Goal: Task Accomplishment & Management: Complete application form

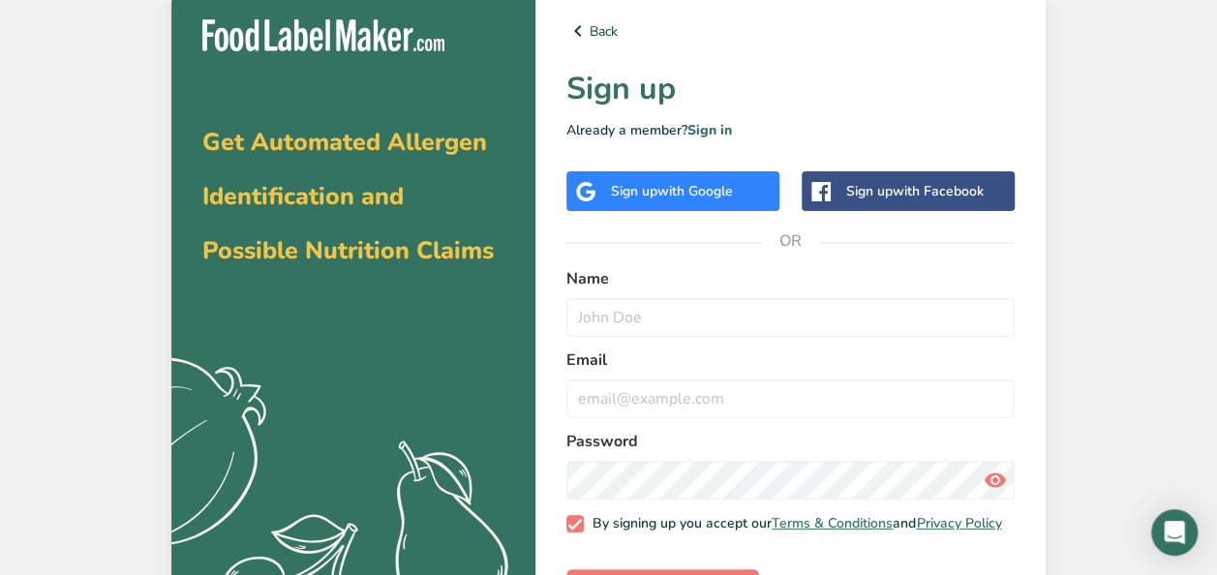
click at [745, 190] on div "Sign up with Google" at bounding box center [673, 191] width 213 height 40
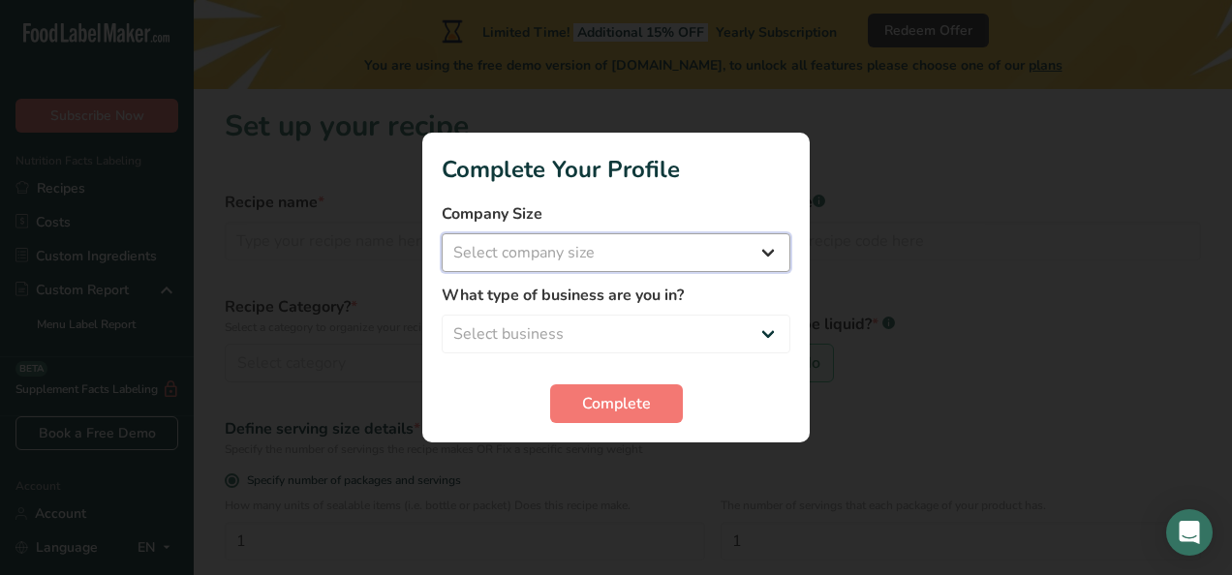
click at [778, 240] on select "Select company size Fewer than 10 Employees 10 to 50 Employees 51 to 500 Employ…" at bounding box center [616, 252] width 349 height 39
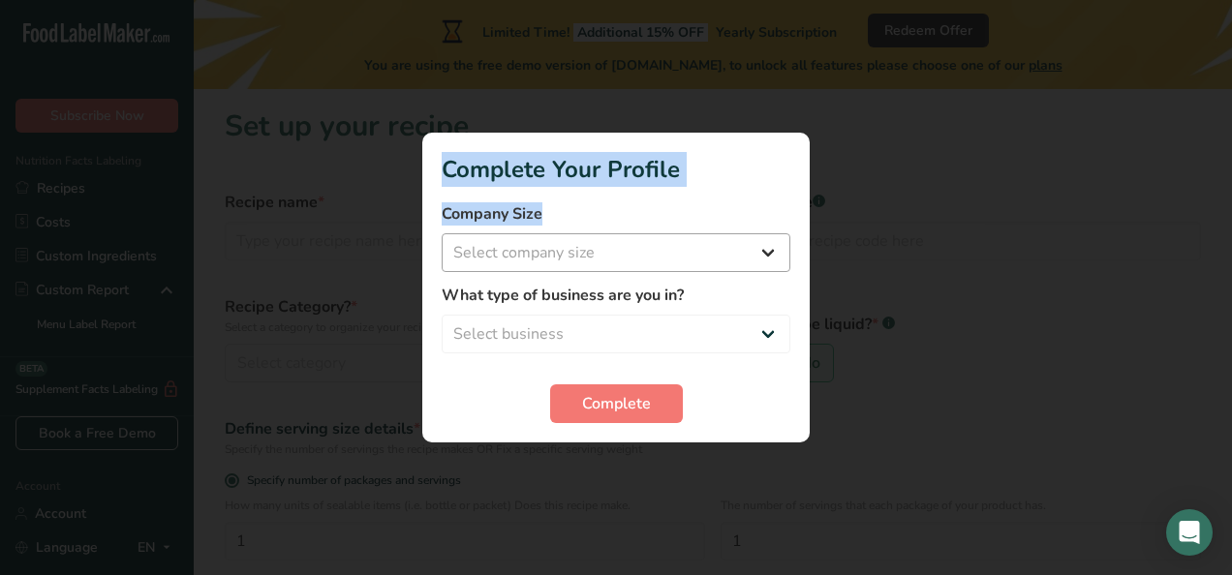
drag, startPoint x: 778, startPoint y: 240, endPoint x: 761, endPoint y: 241, distance: 16.5
click at [761, 241] on div "Complete Your Profile Company Size Select company size Fewer than 10 Employees …" at bounding box center [616, 287] width 1232 height 575
click at [761, 241] on select "Select company size Fewer than 10 Employees 10 to 50 Employees 51 to 500 Employ…" at bounding box center [616, 252] width 349 height 39
select select "3"
click at [442, 233] on select "Select company size Fewer than 10 Employees 10 to 50 Employees 51 to 500 Employ…" at bounding box center [616, 252] width 349 height 39
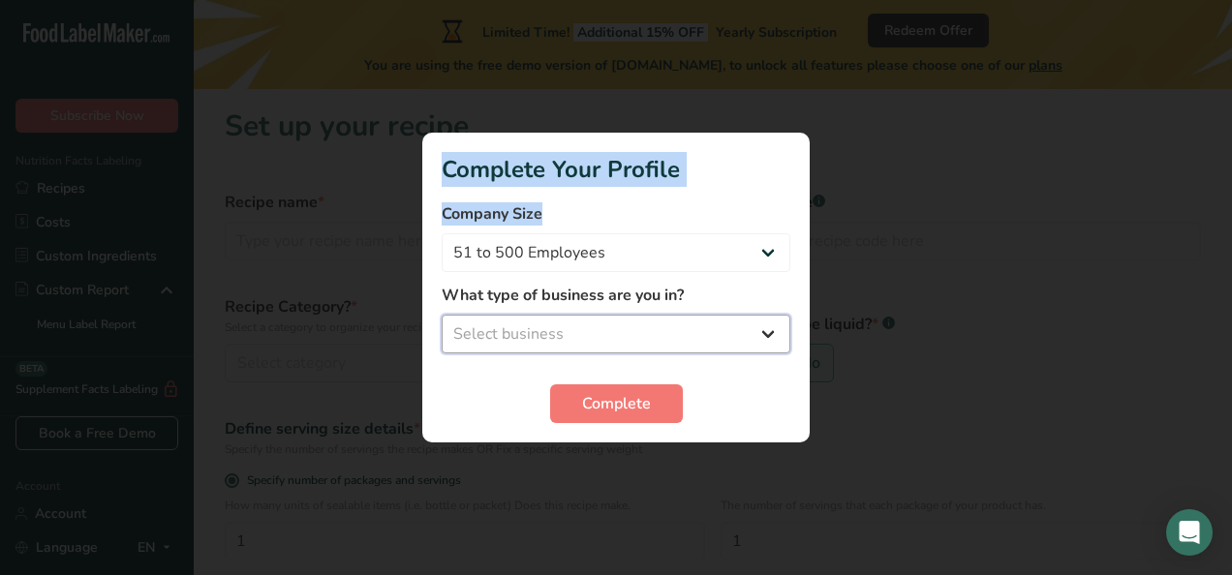
click at [654, 343] on select "Select business Packaged Food Manufacturer Restaurant & Cafe Bakery Meal Plans …" at bounding box center [616, 334] width 349 height 39
select select "2"
click at [442, 315] on select "Select business Packaged Food Manufacturer Restaurant & Cafe Bakery Meal Plans …" at bounding box center [616, 334] width 349 height 39
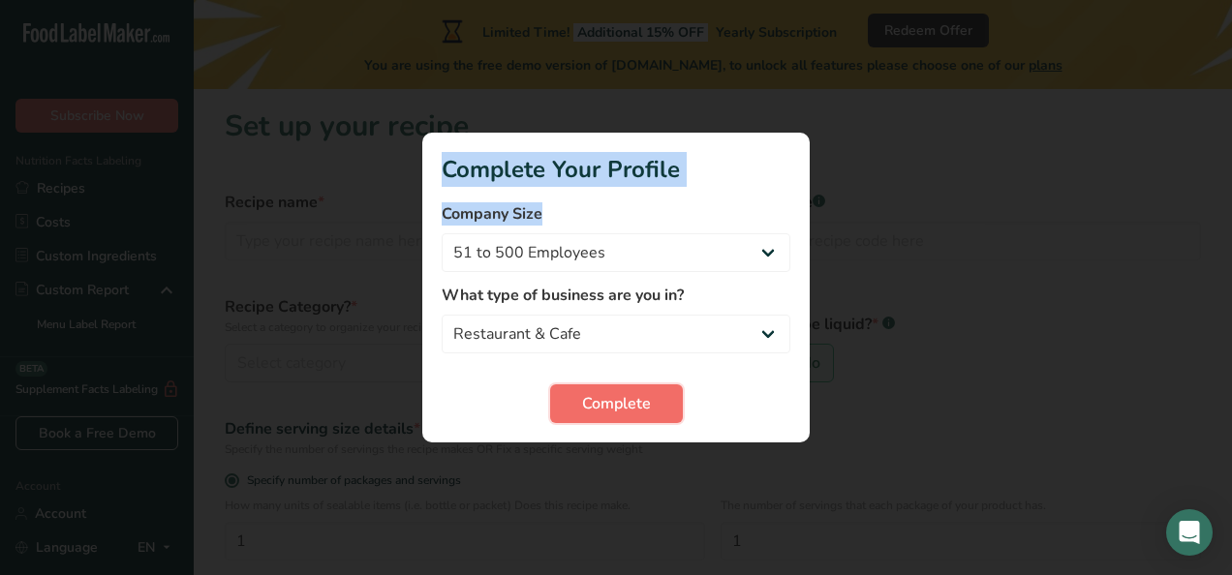
click at [601, 401] on span "Complete" at bounding box center [616, 403] width 69 height 23
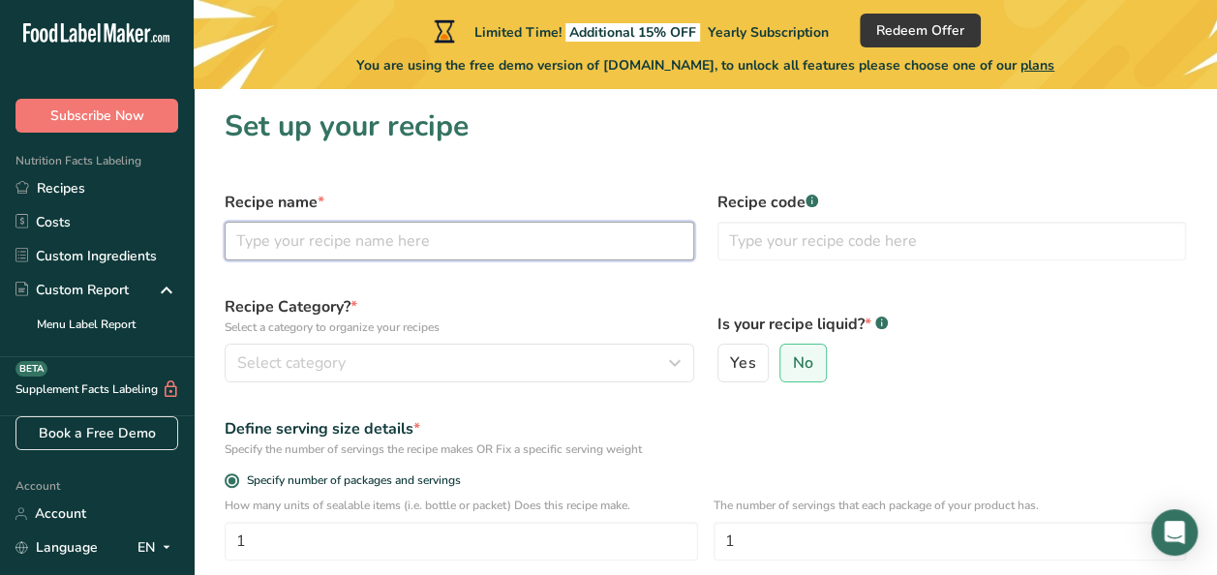
click at [457, 249] on input "text" at bounding box center [460, 241] width 470 height 39
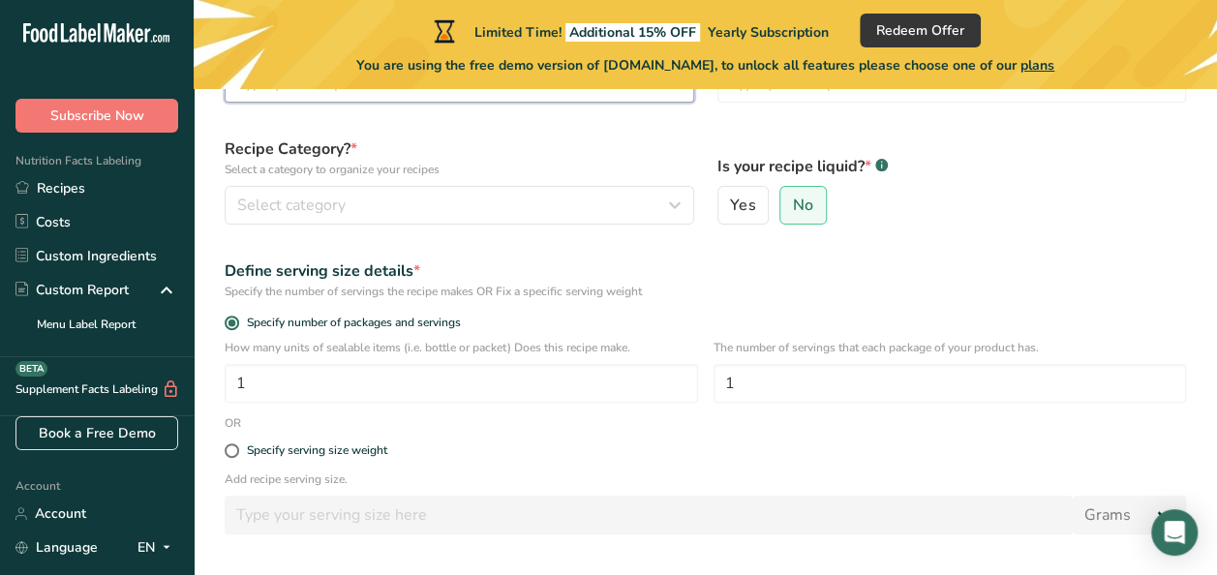
scroll to position [159, 0]
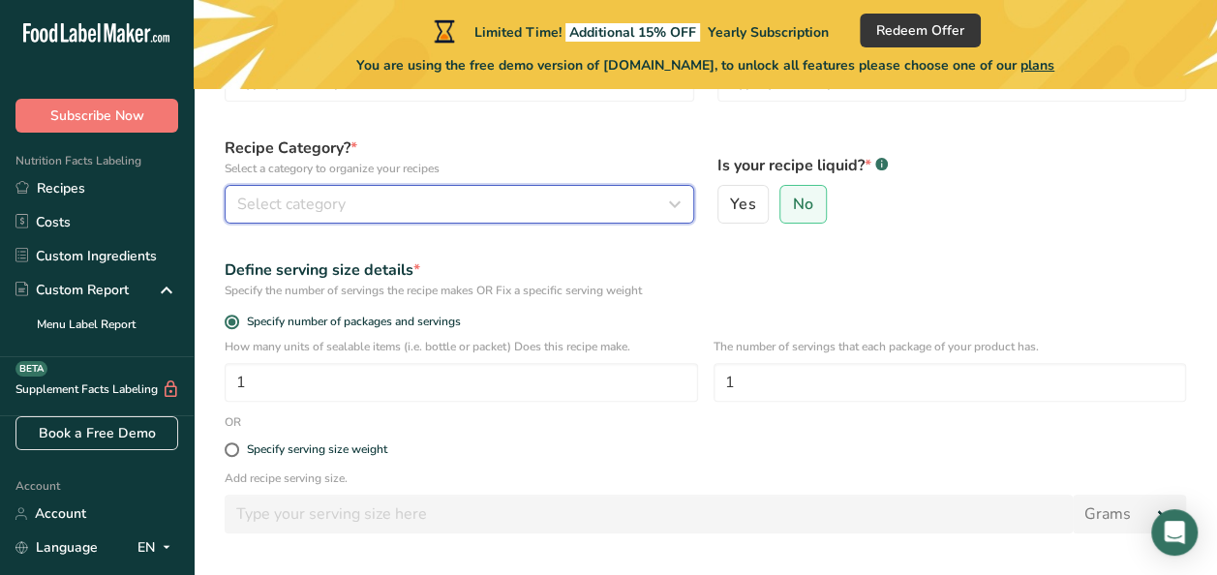
click at [416, 186] on button "Select category" at bounding box center [460, 204] width 470 height 39
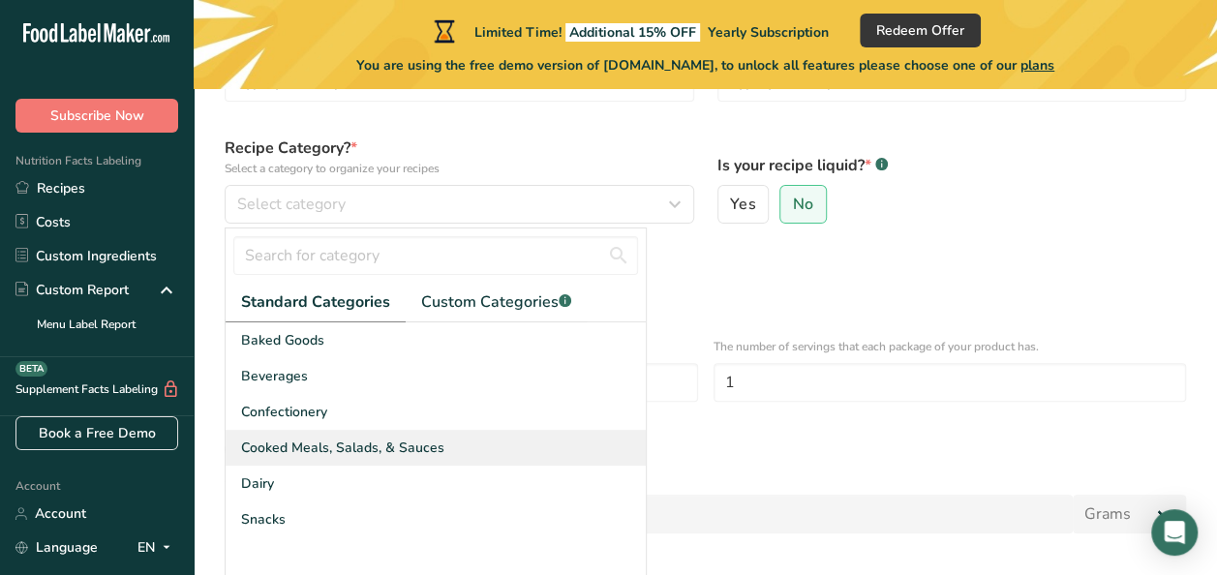
click at [375, 449] on span "Cooked Meals, Salads, & Sauces" at bounding box center [342, 448] width 203 height 20
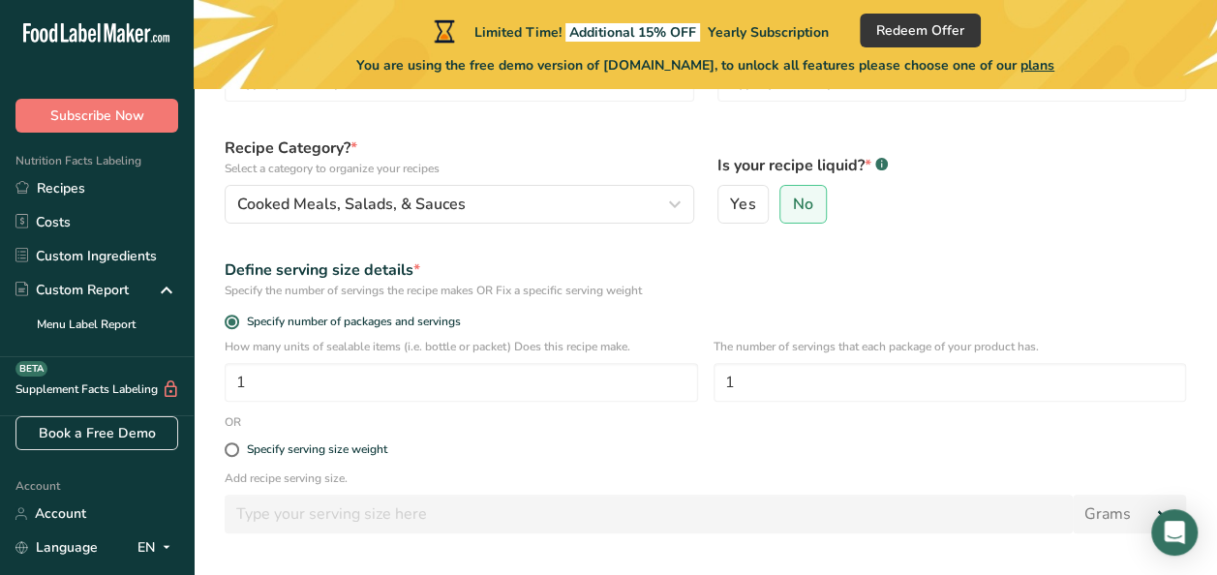
click at [773, 292] on div "Specify the number of servings the recipe makes OR Fix a specific serving weight" at bounding box center [706, 290] width 962 height 17
click at [800, 205] on span "No" at bounding box center [803, 204] width 20 height 19
click at [793, 205] on input "No" at bounding box center [787, 205] width 13 height 13
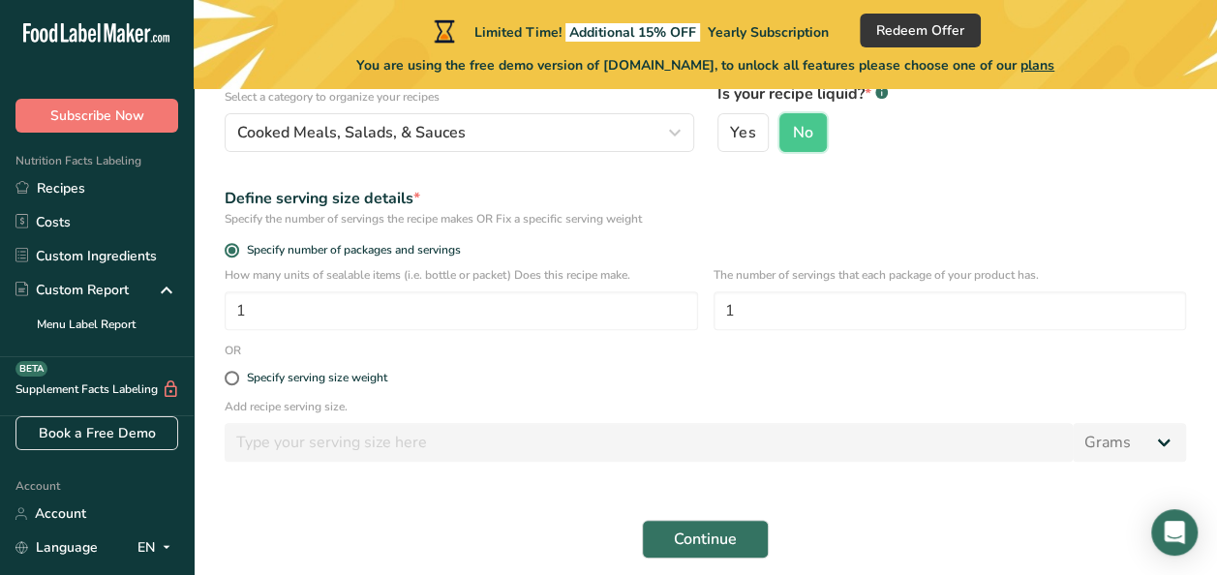
scroll to position [233, 0]
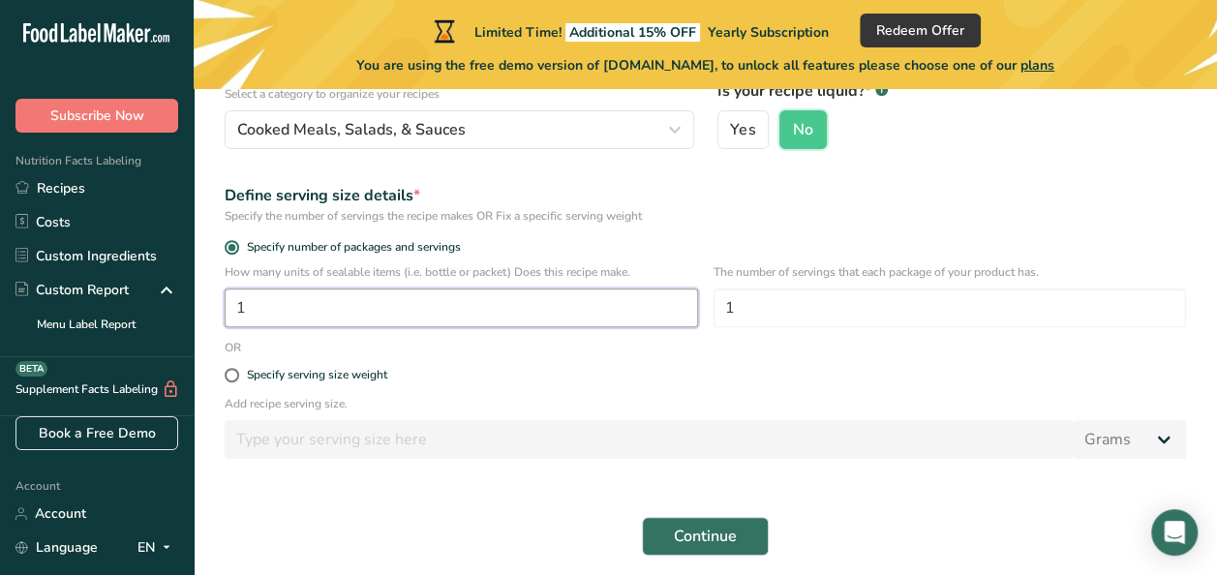
click at [633, 308] on input "1" at bounding box center [462, 308] width 474 height 39
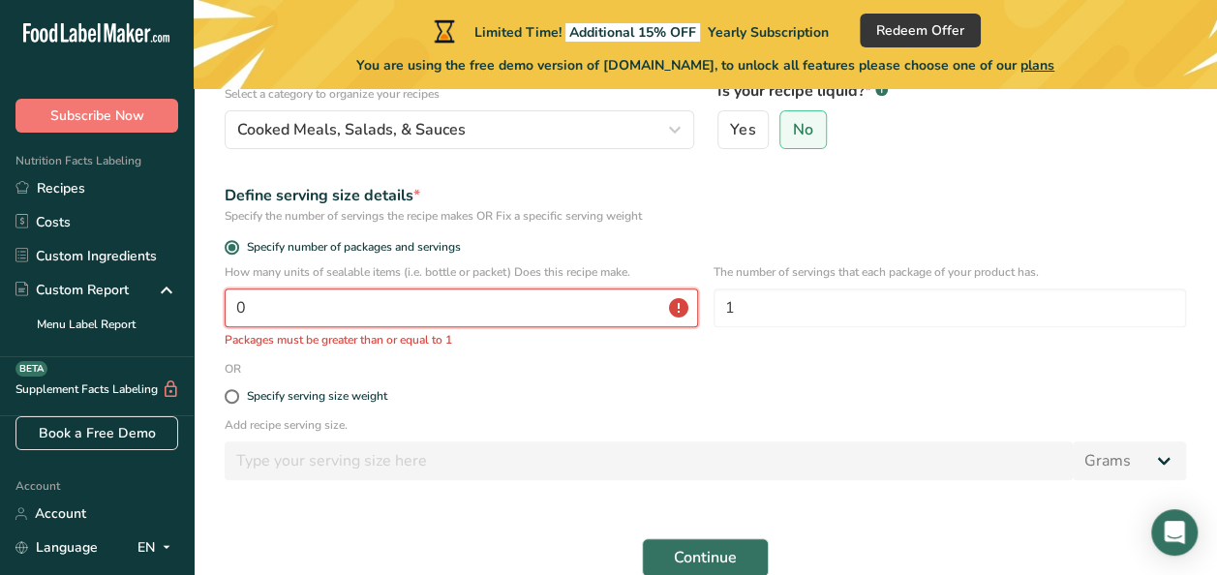
type input "1"
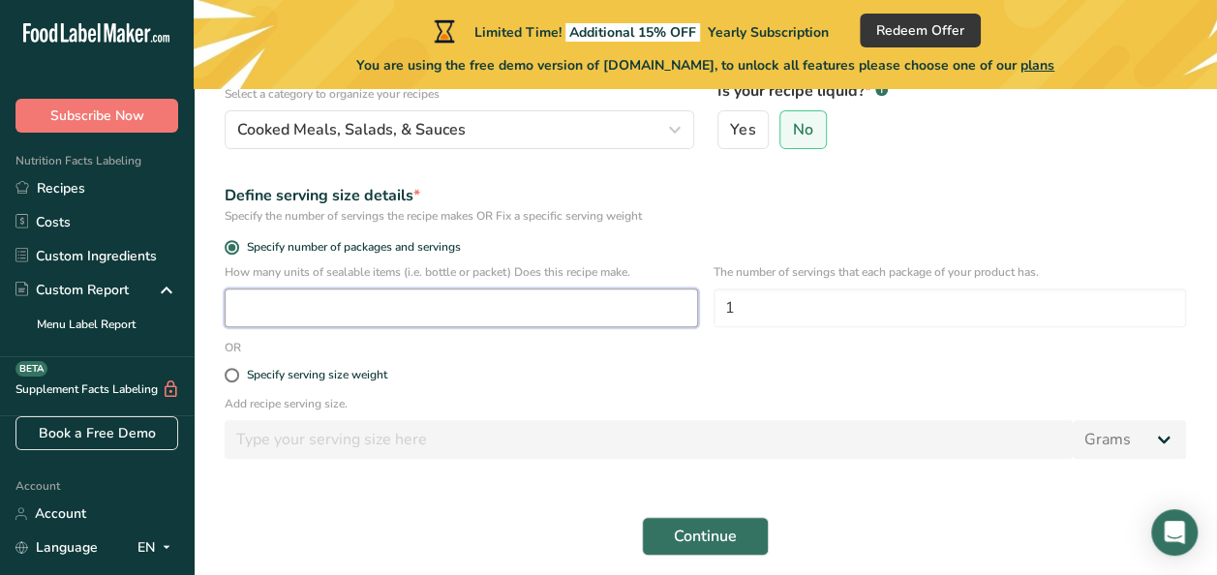
type input "1"
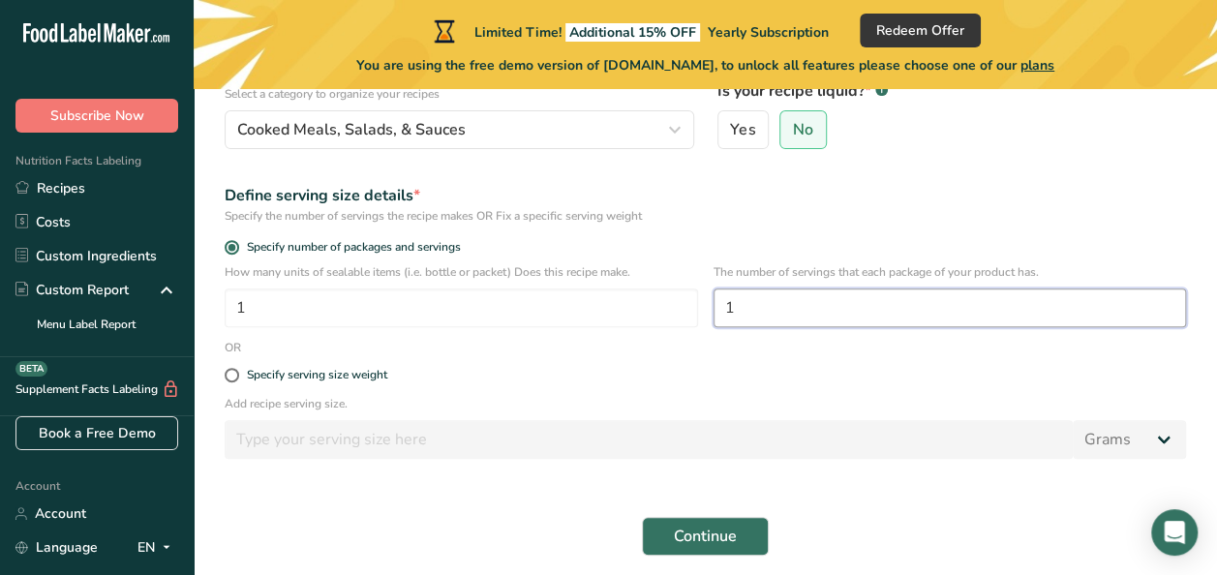
click at [1032, 297] on input "1" at bounding box center [951, 308] width 474 height 39
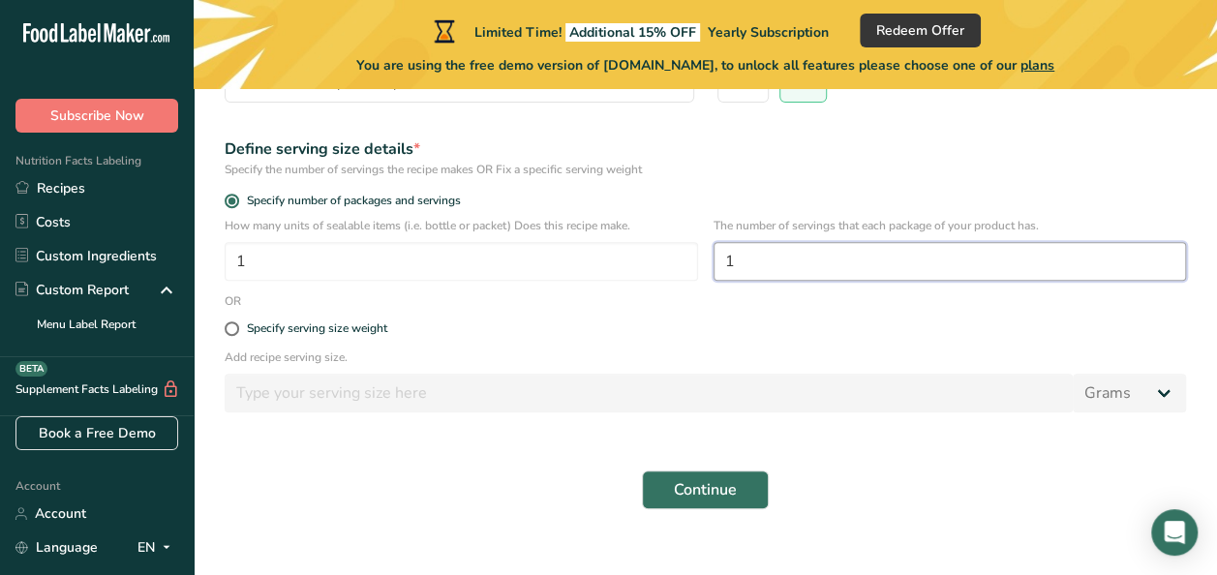
scroll to position [308, 0]
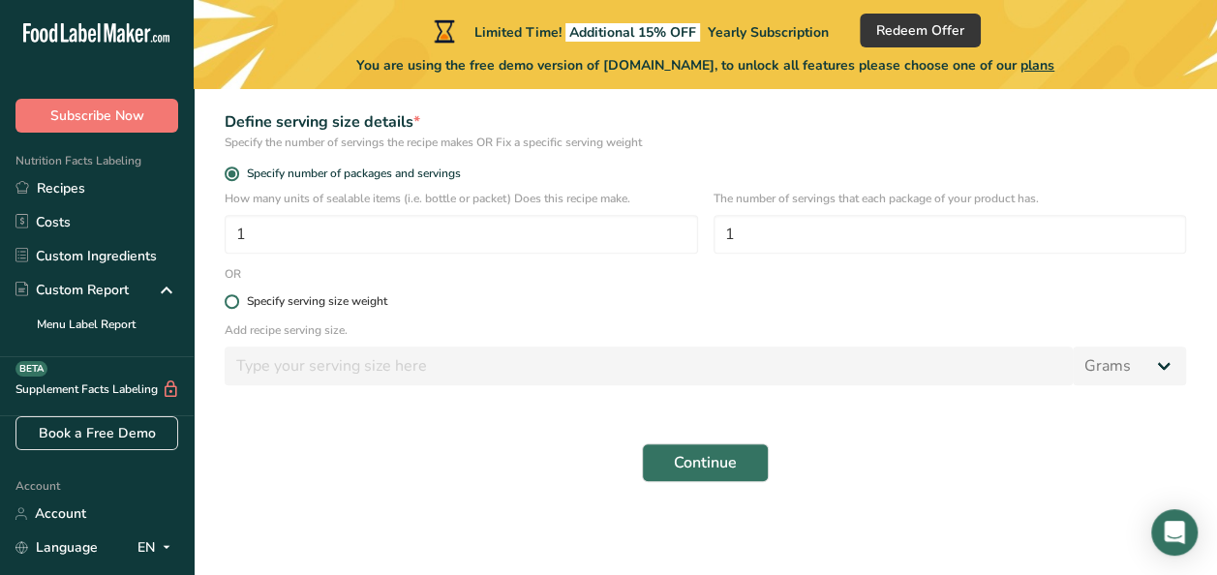
click at [234, 295] on span at bounding box center [232, 301] width 15 height 15
click at [234, 295] on input "Specify serving size weight" at bounding box center [231, 301] width 13 height 13
radio input "true"
radio input "false"
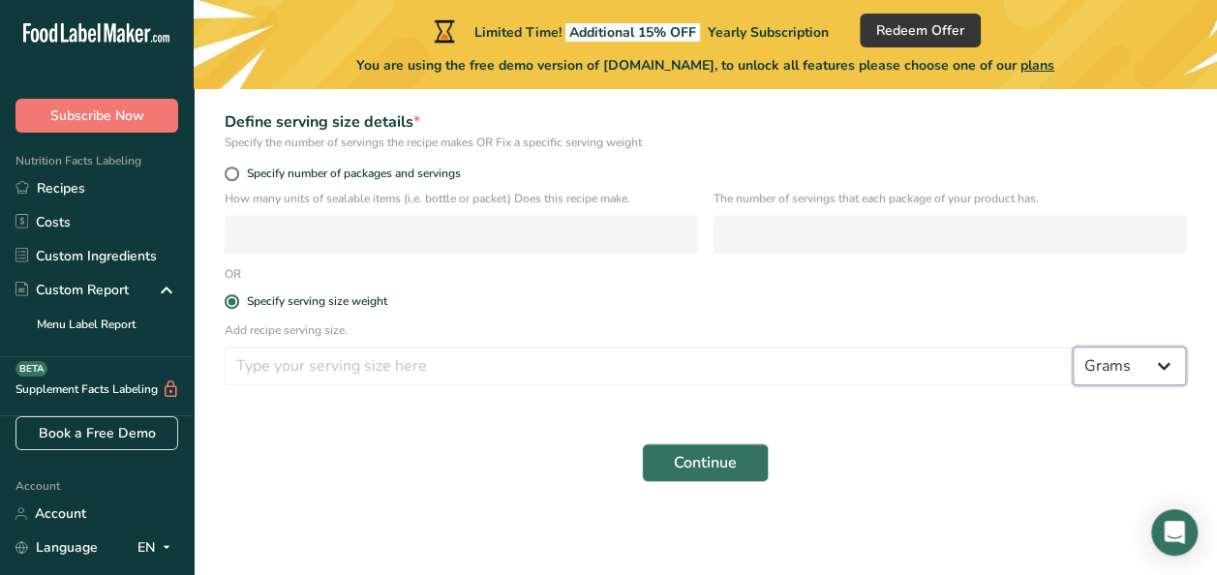
click at [1137, 376] on select "Grams kg mg mcg lb oz l mL fl oz tbsp tsp cup qt gallon" at bounding box center [1129, 366] width 113 height 39
click at [886, 428] on form "Recipe name * Recipe code .a-a{fill:#347362;}.b-a{fill:#fff;} Recipe Category? …" at bounding box center [705, 183] width 985 height 622
click at [227, 172] on span at bounding box center [232, 174] width 15 height 15
click at [227, 172] on input "Specify number of packages and servings" at bounding box center [231, 174] width 13 height 13
radio input "true"
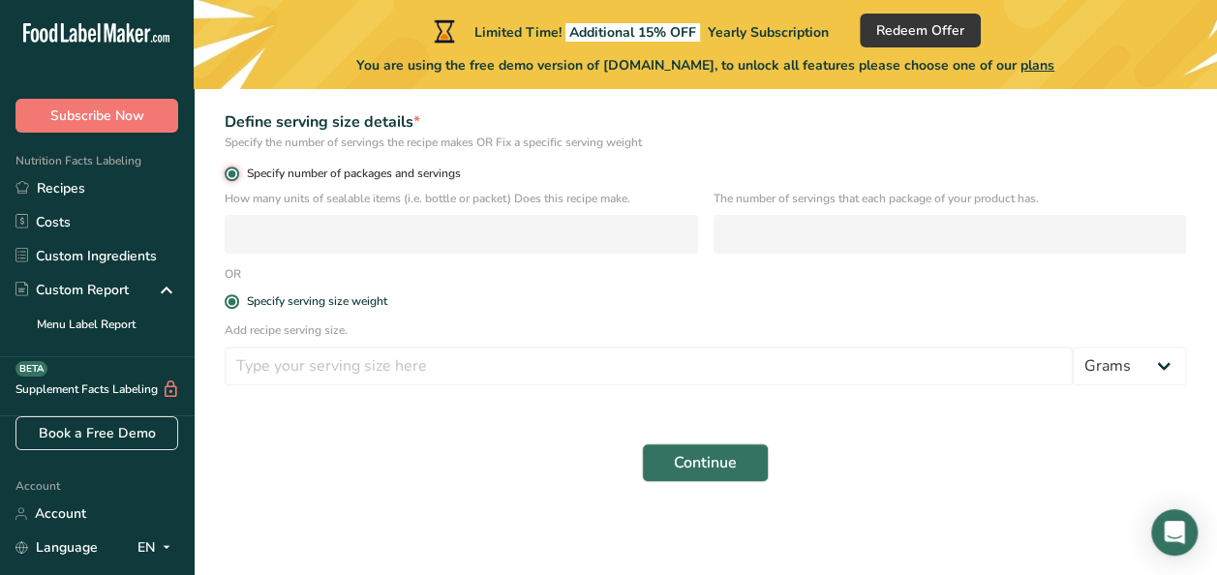
radio input "false"
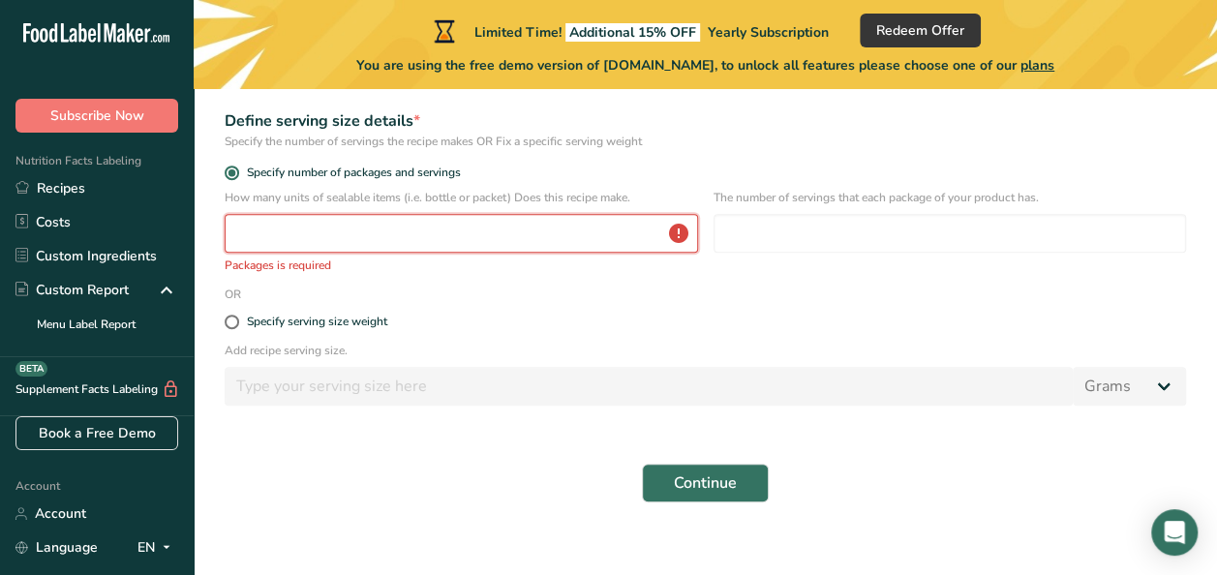
click at [570, 229] on input "number" at bounding box center [462, 233] width 474 height 39
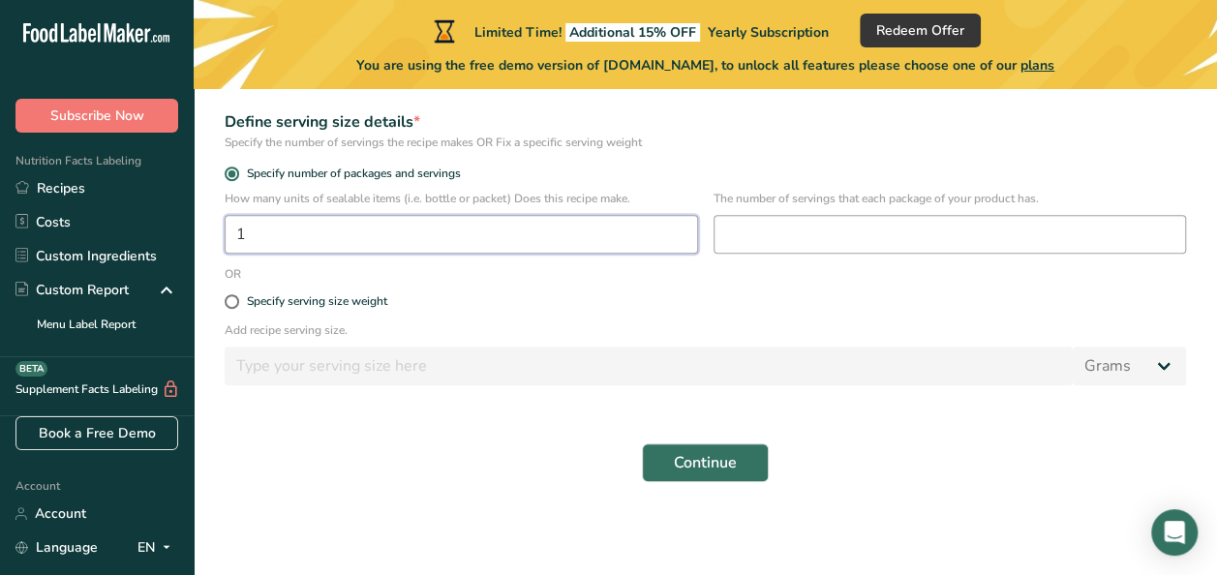
type input "1"
click at [806, 242] on input "number" at bounding box center [951, 234] width 474 height 39
type input "1"
drag, startPoint x: 941, startPoint y: 402, endPoint x: 928, endPoint y: 491, distance: 90.1
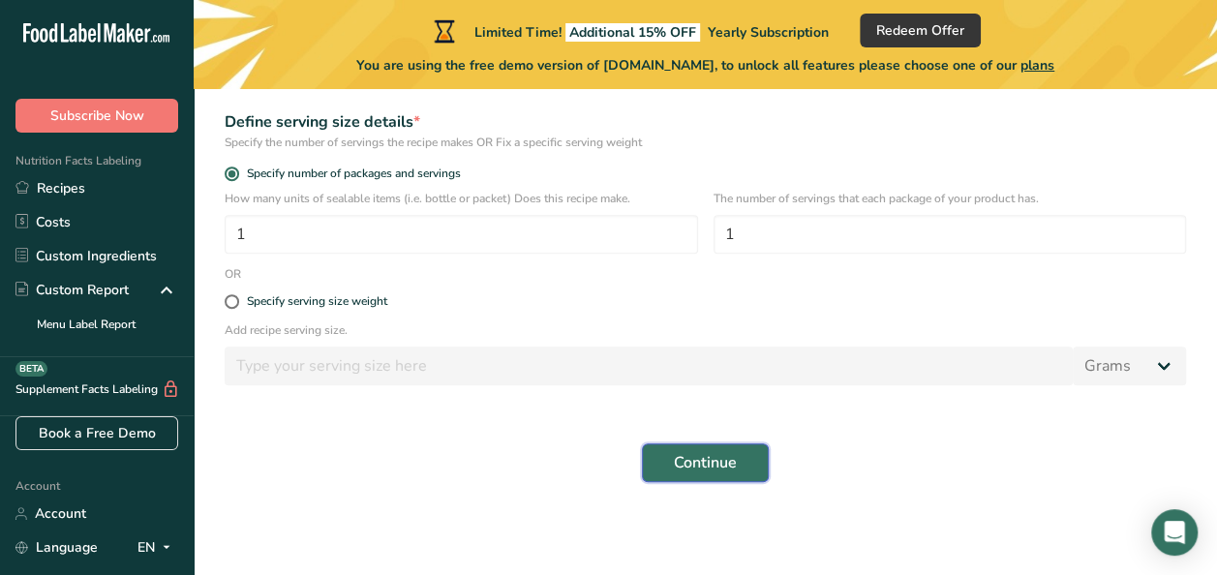
click at [750, 478] on button "Continue" at bounding box center [705, 463] width 127 height 39
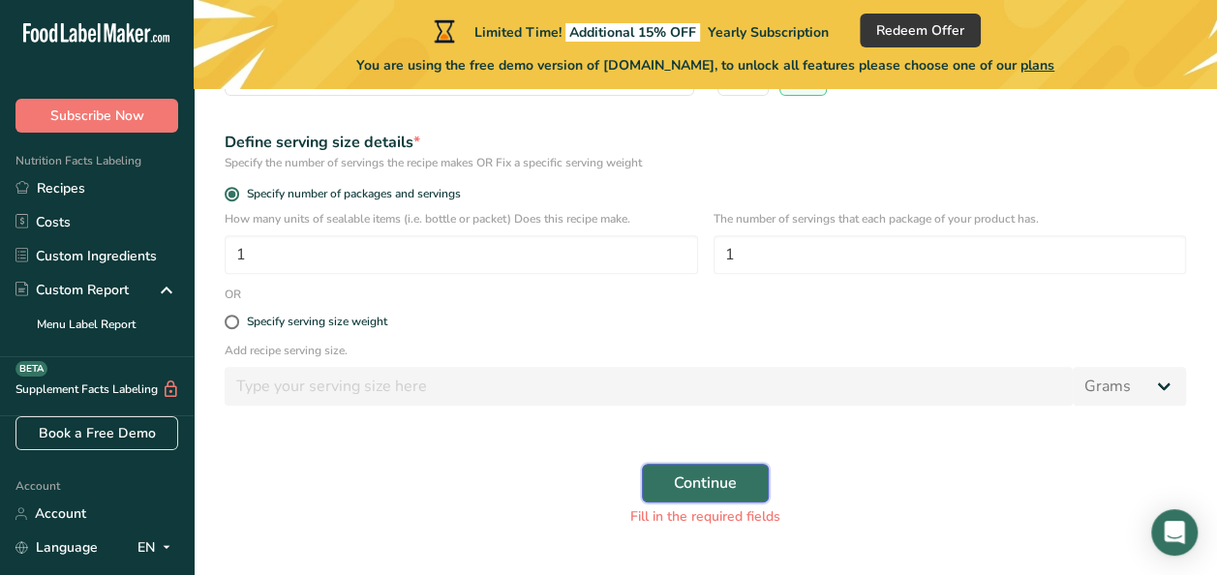
scroll to position [329, 0]
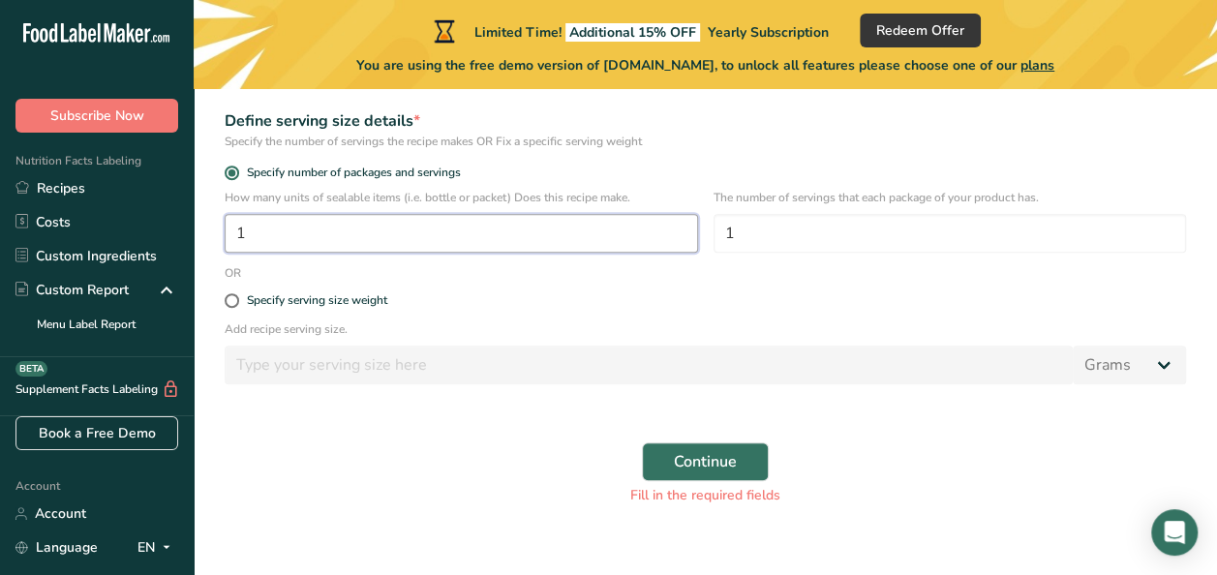
click at [346, 231] on input "1" at bounding box center [462, 233] width 474 height 39
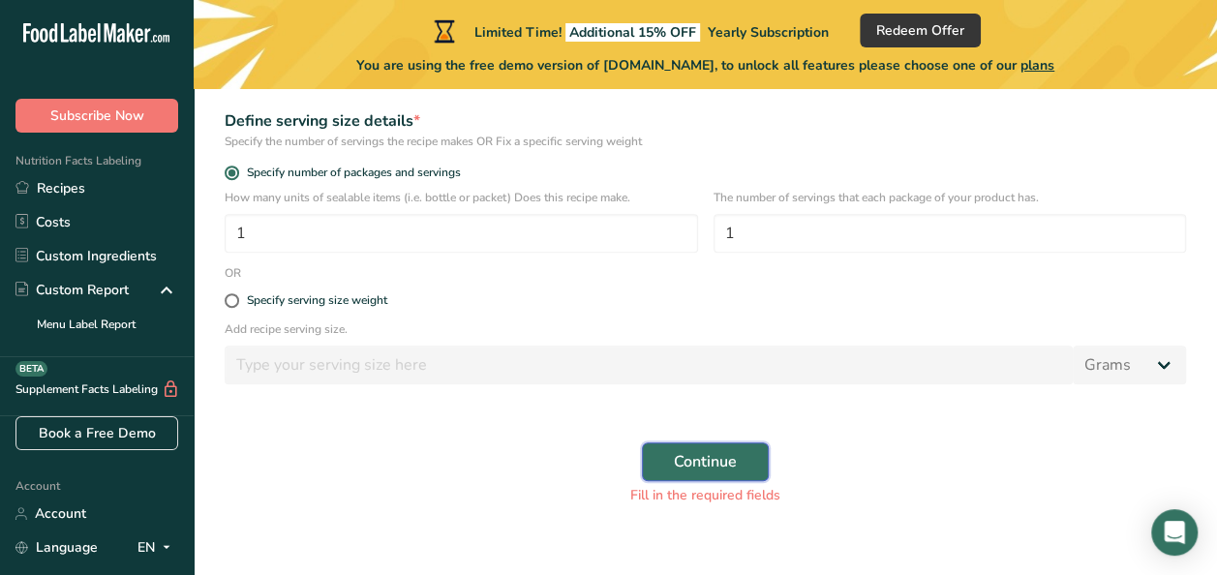
click at [715, 456] on span "Continue" at bounding box center [705, 461] width 63 height 23
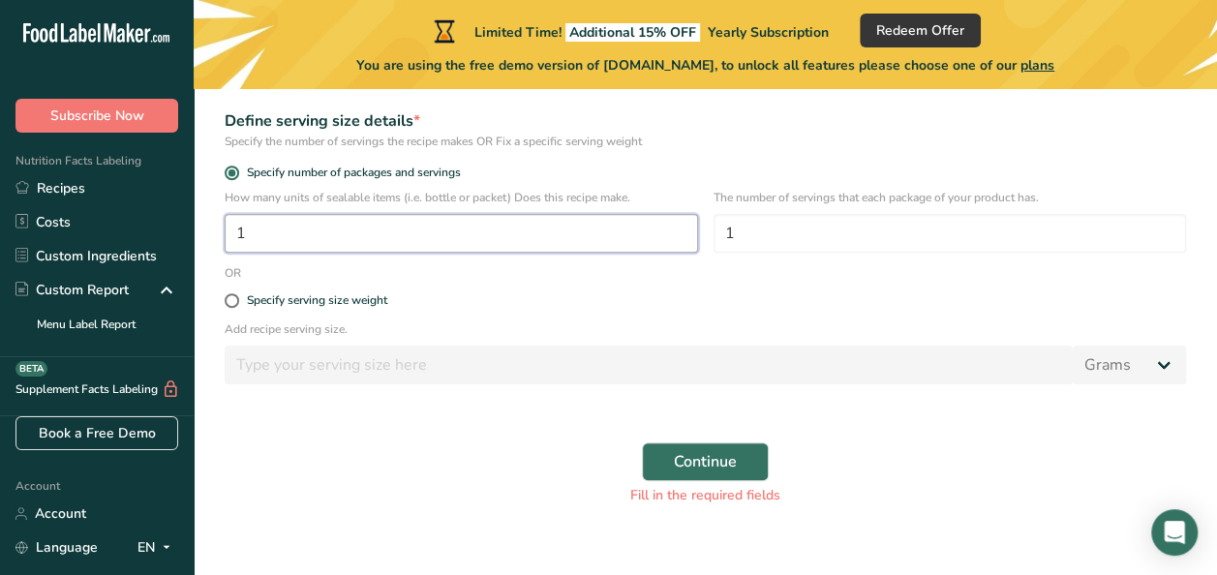
click at [386, 244] on input "1" at bounding box center [462, 233] width 474 height 39
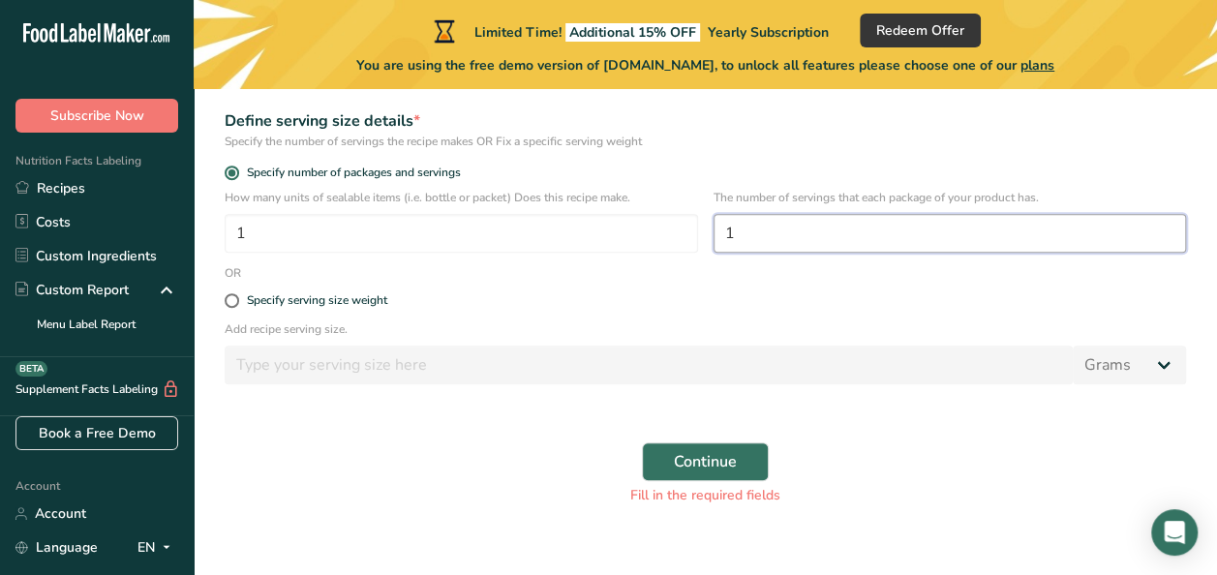
click at [788, 231] on input "1" at bounding box center [951, 233] width 474 height 39
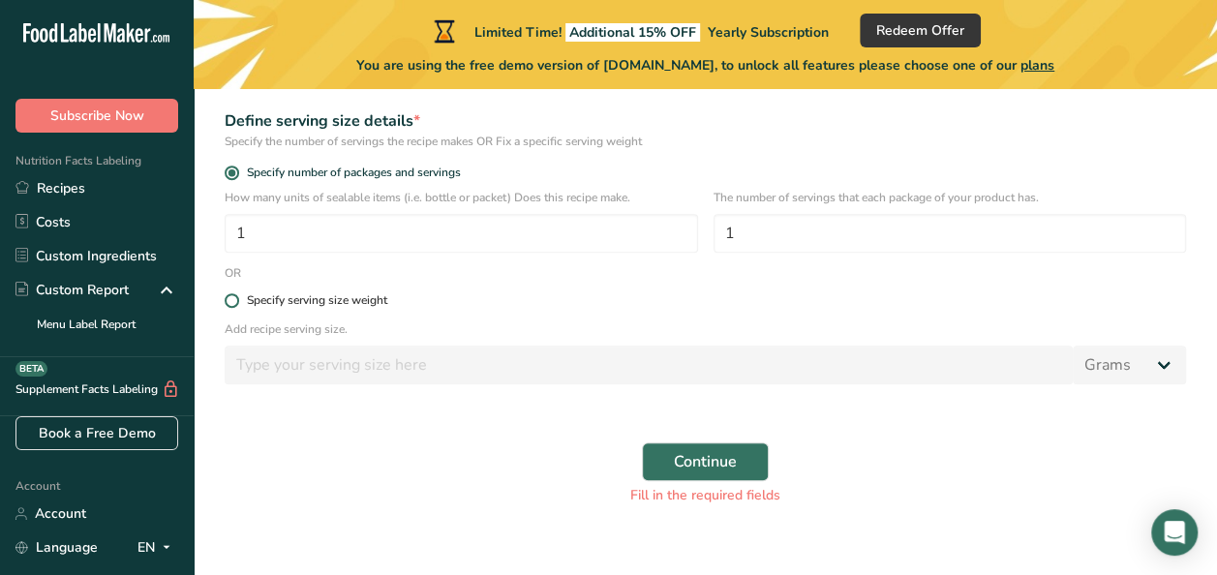
click at [464, 300] on label "Specify serving size weight" at bounding box center [706, 300] width 962 height 15
click at [237, 300] on input "Specify serving size weight" at bounding box center [231, 300] width 13 height 13
radio input "true"
radio input "false"
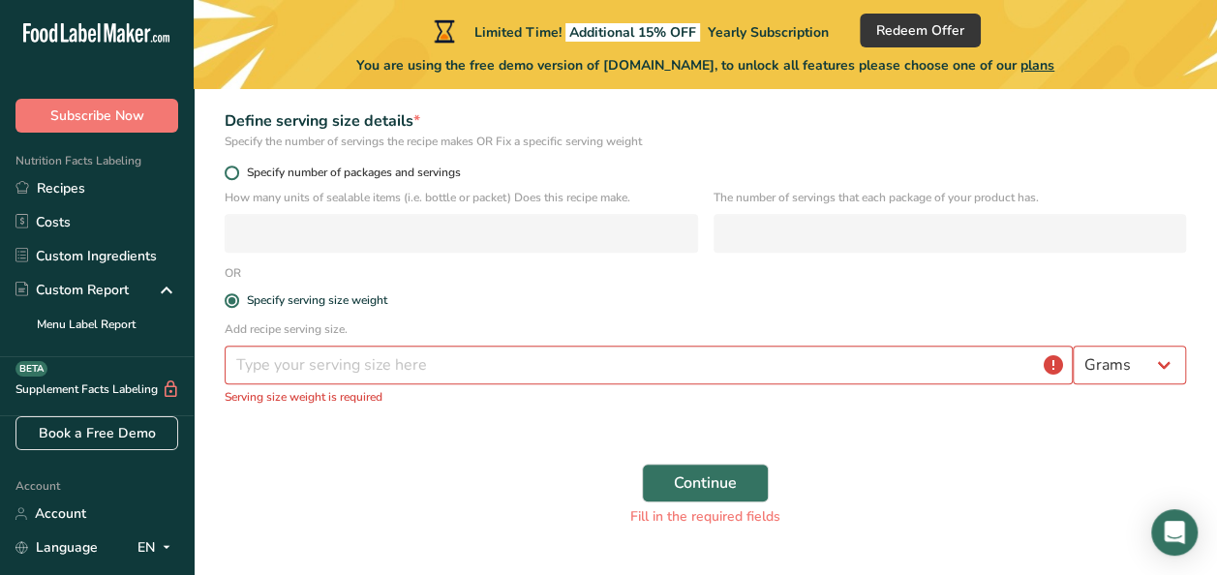
click at [229, 176] on span at bounding box center [232, 173] width 15 height 15
click at [229, 176] on input "Specify number of packages and servings" at bounding box center [231, 173] width 13 height 13
radio input "true"
radio input "false"
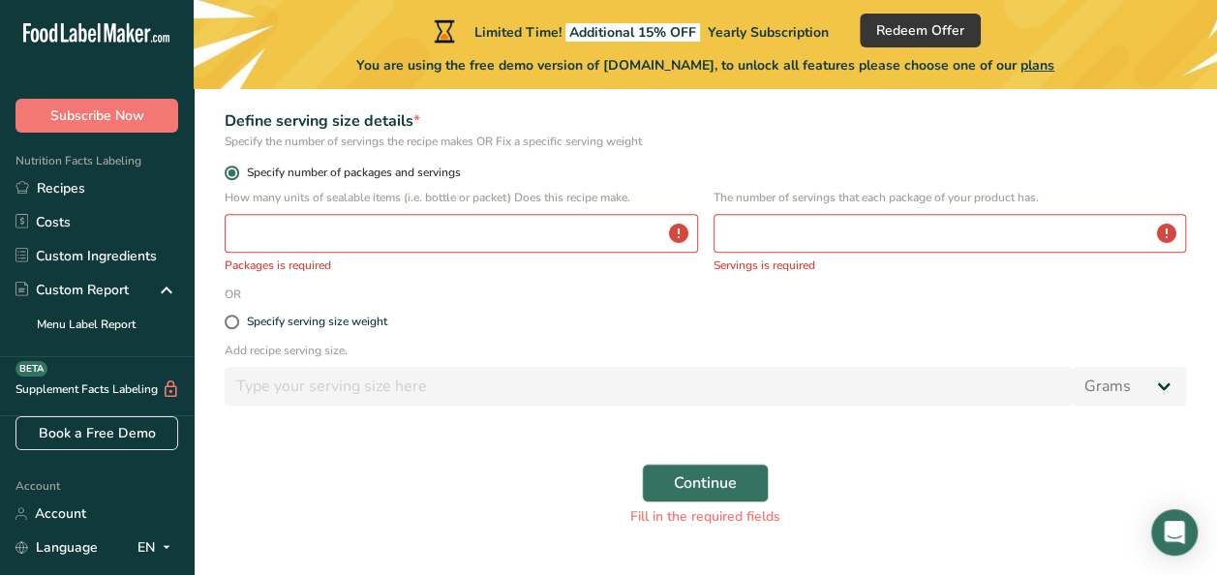
click at [229, 176] on span at bounding box center [232, 173] width 15 height 15
click at [229, 176] on input "Specify number of packages and servings" at bounding box center [231, 173] width 13 height 13
click at [436, 231] on input "number" at bounding box center [462, 233] width 474 height 39
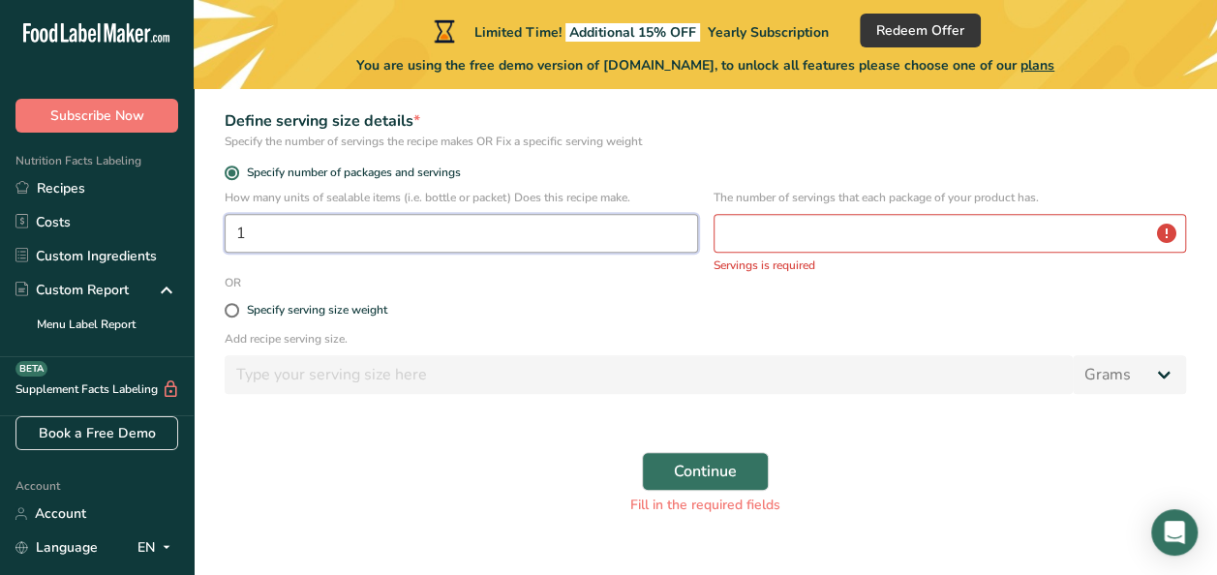
type input "1"
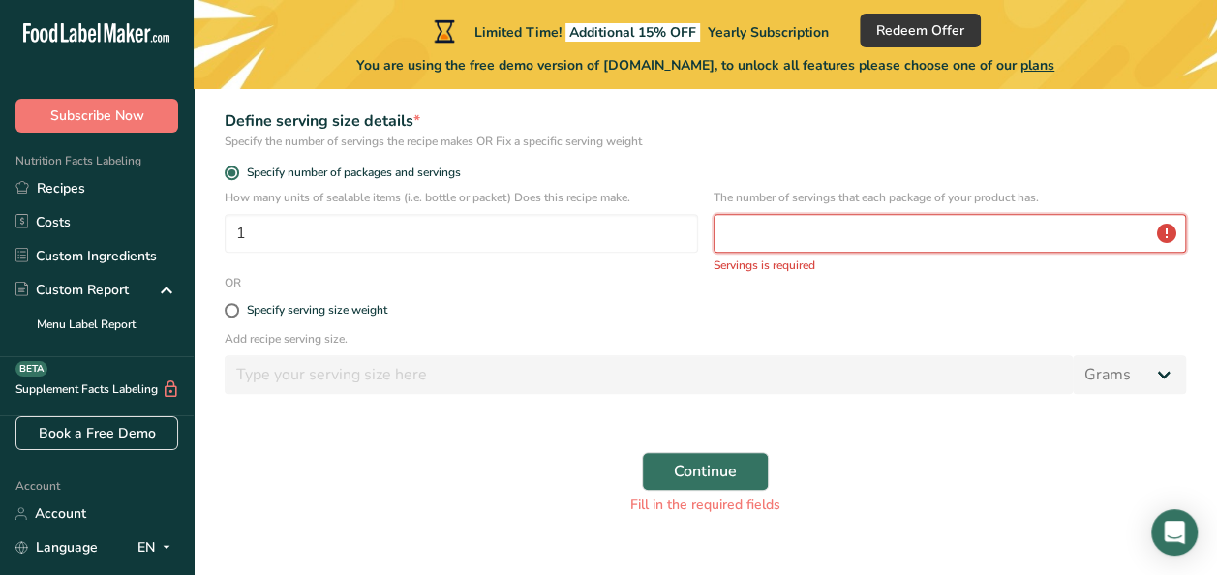
click at [816, 228] on input "number" at bounding box center [951, 233] width 474 height 39
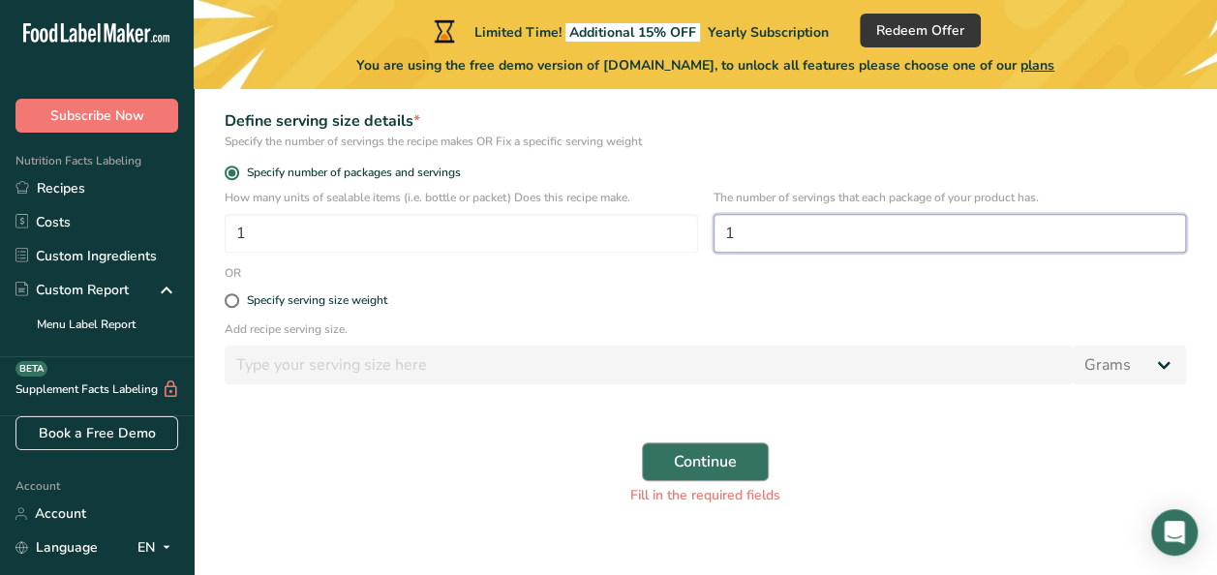
type input "1"
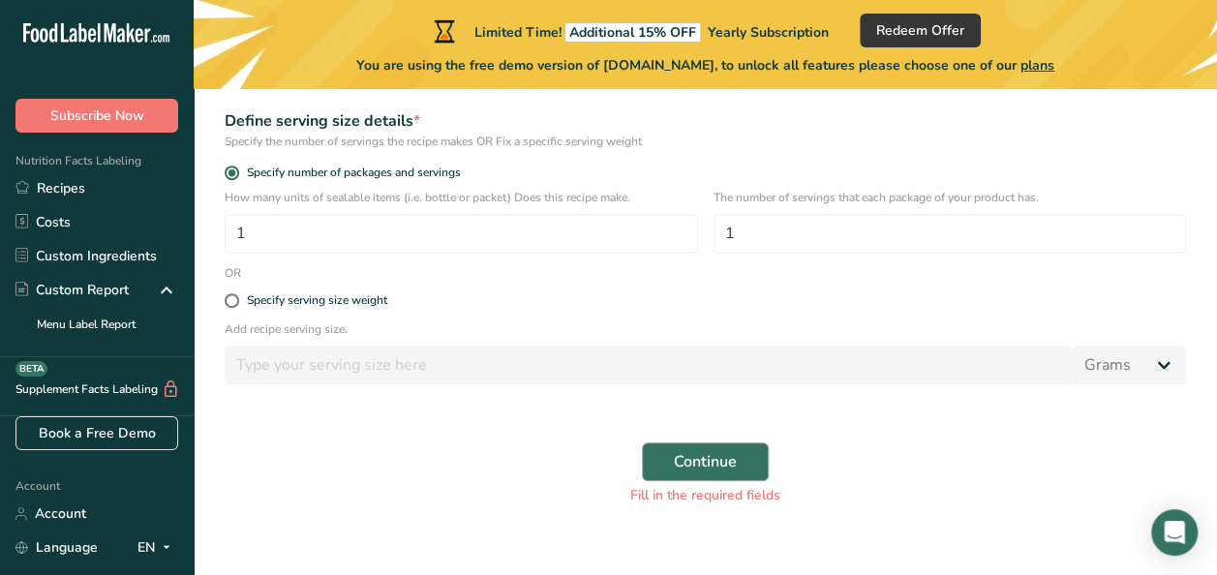
click at [713, 474] on span "Continue" at bounding box center [705, 461] width 63 height 23
click at [719, 466] on span "Continue" at bounding box center [705, 461] width 63 height 23
click at [739, 471] on button "Continue" at bounding box center [705, 462] width 127 height 39
click at [730, 473] on span "Continue" at bounding box center [705, 461] width 63 height 23
click at [738, 465] on button "Continue" at bounding box center [705, 462] width 127 height 39
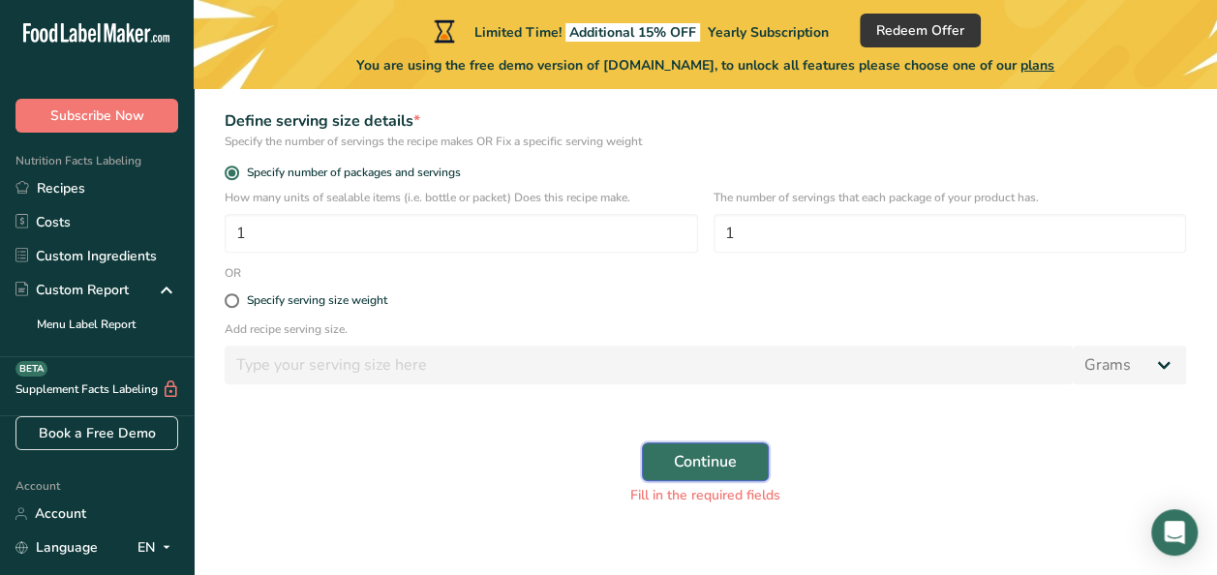
click at [737, 460] on button "Continue" at bounding box center [705, 462] width 127 height 39
click at [730, 473] on span "Continue" at bounding box center [705, 461] width 63 height 23
click at [732, 475] on button "Continue" at bounding box center [705, 462] width 127 height 39
click at [731, 470] on span "Continue" at bounding box center [705, 461] width 63 height 23
click at [742, 463] on button "Continue" at bounding box center [705, 462] width 127 height 39
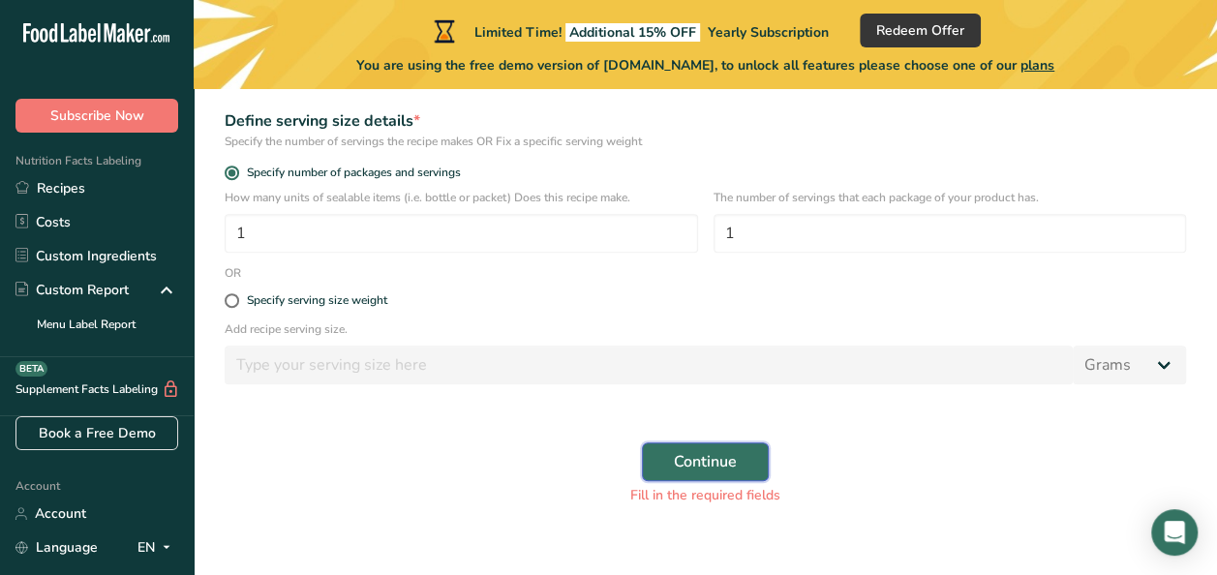
click at [739, 471] on button "Continue" at bounding box center [705, 462] width 127 height 39
click at [737, 478] on button "Continue" at bounding box center [705, 462] width 127 height 39
click at [719, 471] on span "Continue" at bounding box center [705, 461] width 63 height 23
click at [710, 478] on button "Continue" at bounding box center [705, 462] width 127 height 39
click at [1168, 534] on icon "Open Intercom Messenger" at bounding box center [1174, 532] width 22 height 25
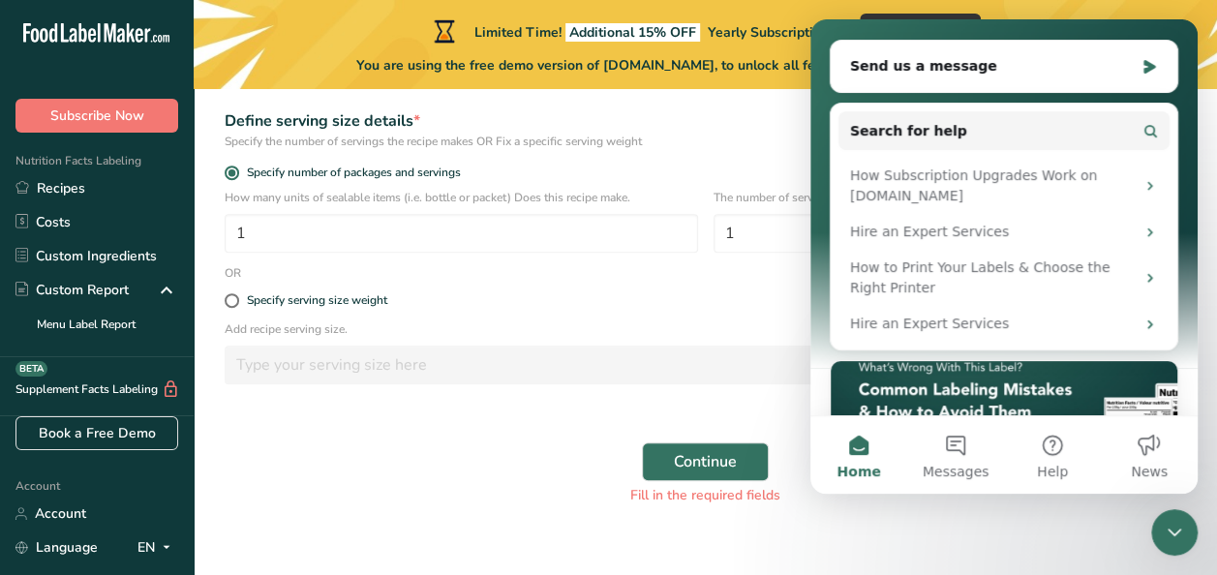
scroll to position [0, 0]
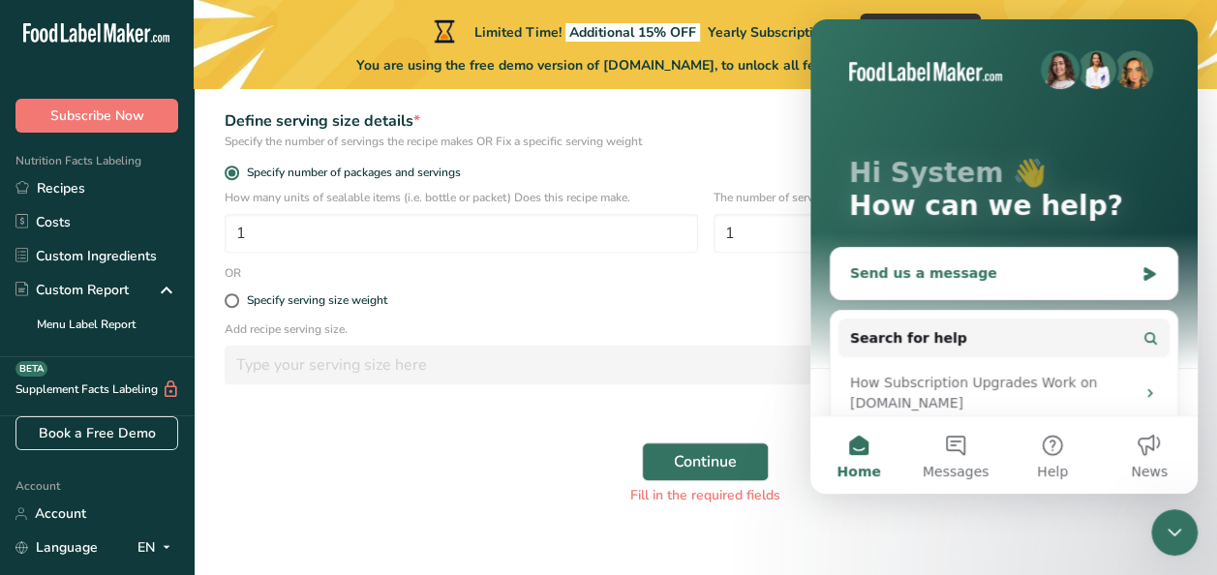
click at [1017, 263] on div "Send us a message" at bounding box center [992, 273] width 284 height 20
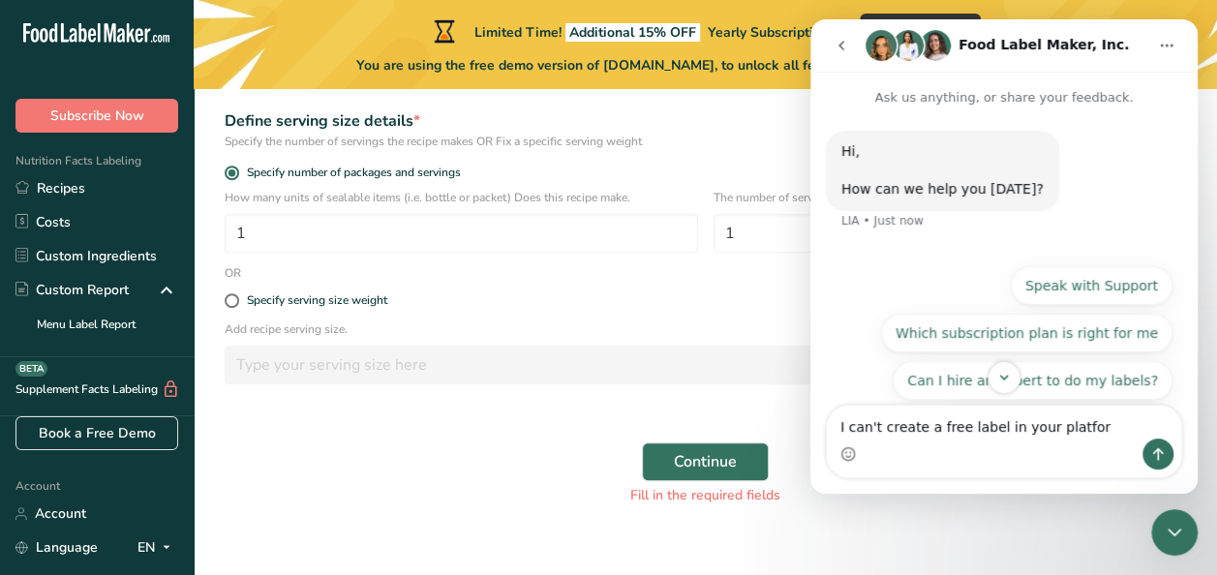
type textarea "I can't create a free label in your platform"
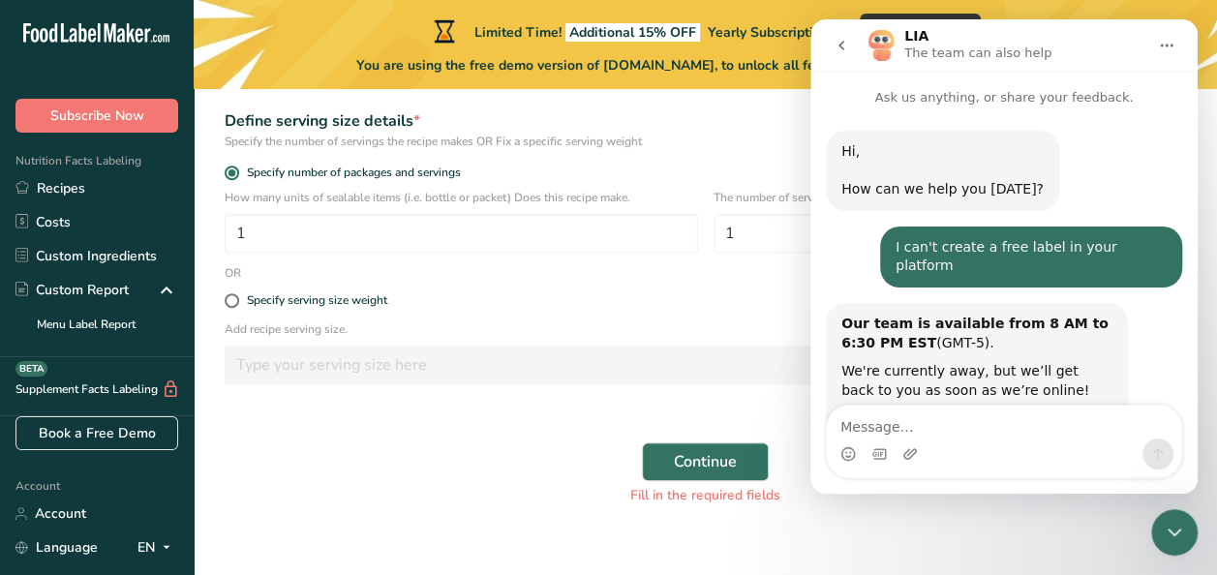
scroll to position [103, 0]
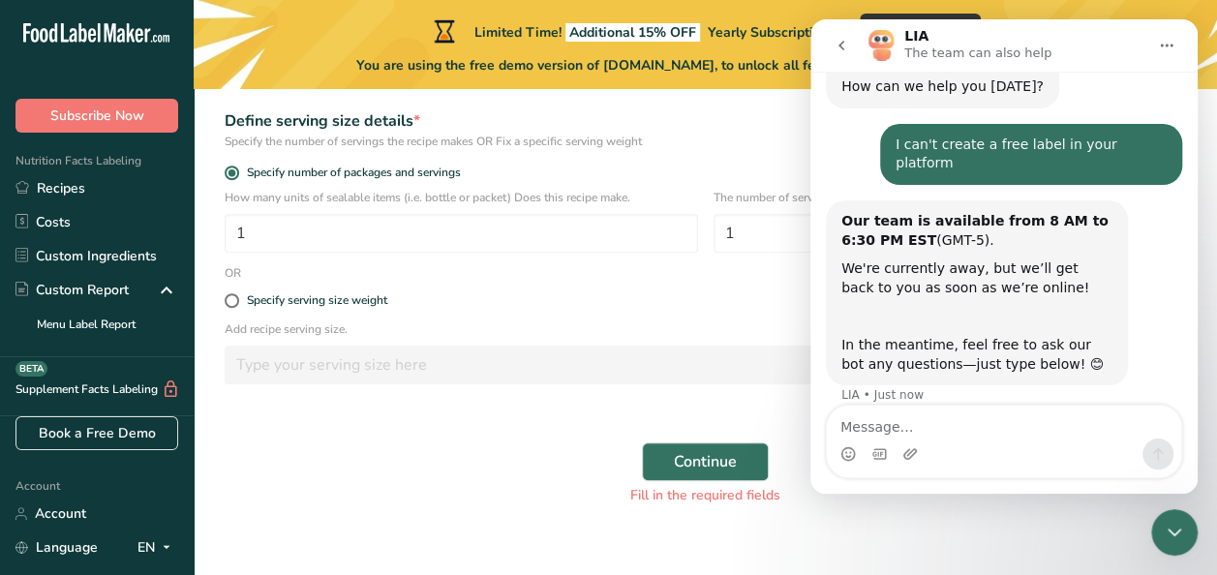
click at [686, 282] on div "Specify serving size weight" at bounding box center [705, 301] width 985 height 39
click at [1163, 41] on icon "Home" at bounding box center [1166, 45] width 15 height 15
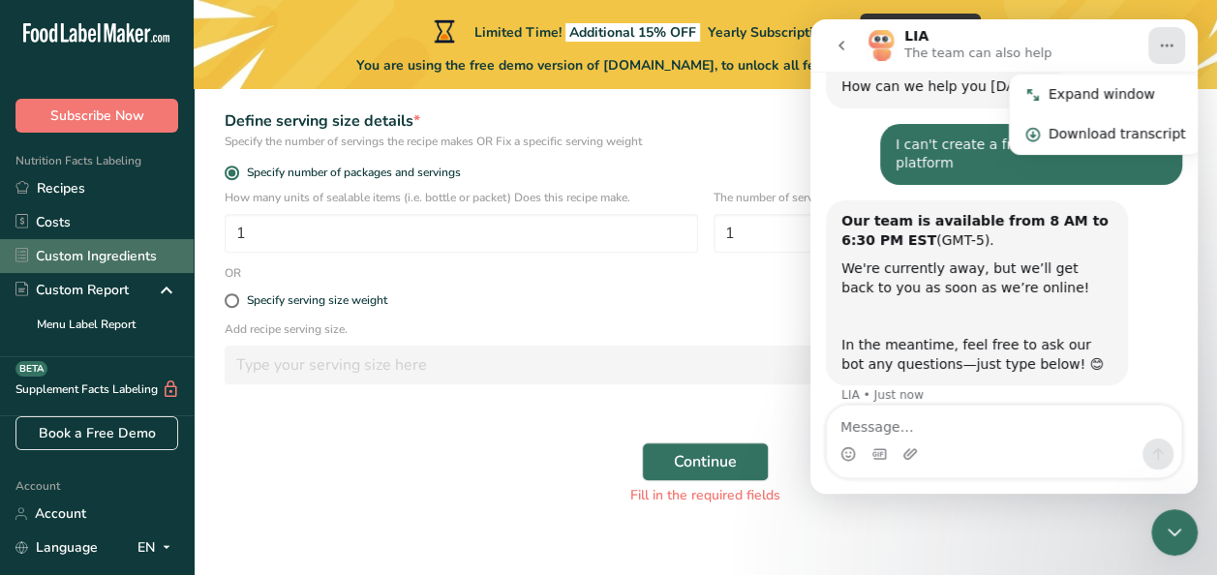
click at [79, 263] on link "Custom Ingredients" at bounding box center [97, 256] width 194 height 34
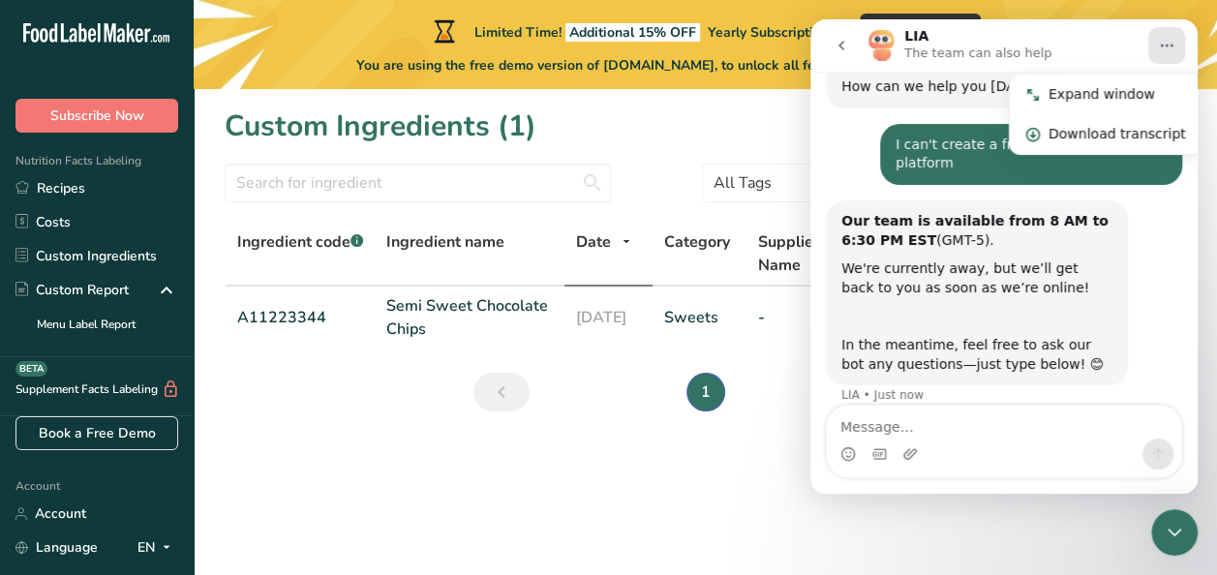
click at [1169, 46] on icon "Home" at bounding box center [1166, 45] width 15 height 15
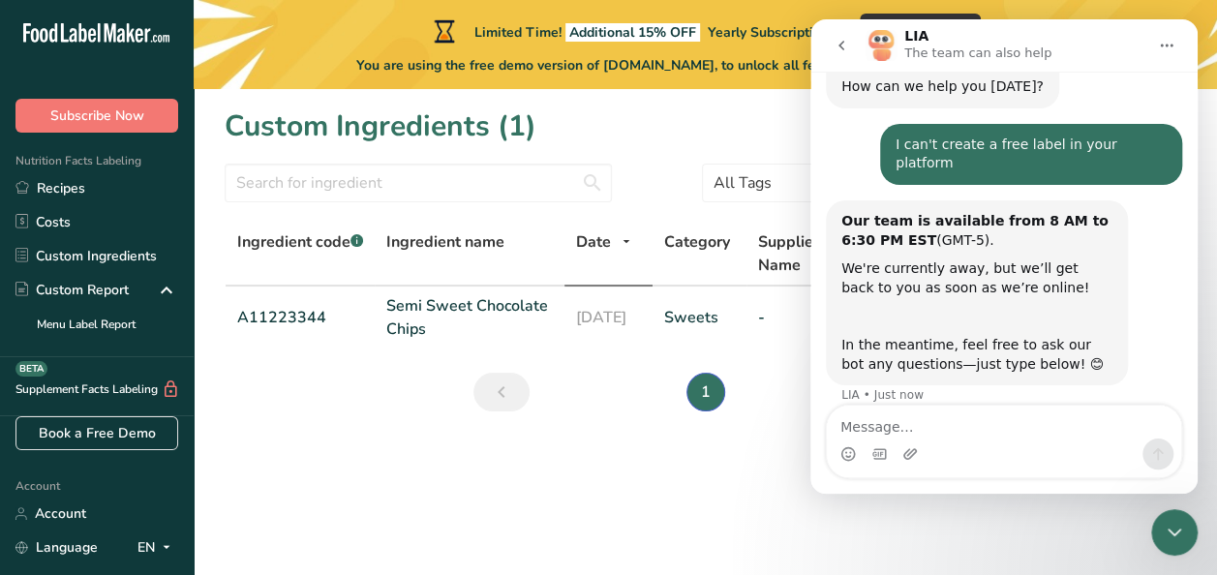
click at [1169, 46] on icon "Home" at bounding box center [1166, 45] width 15 height 15
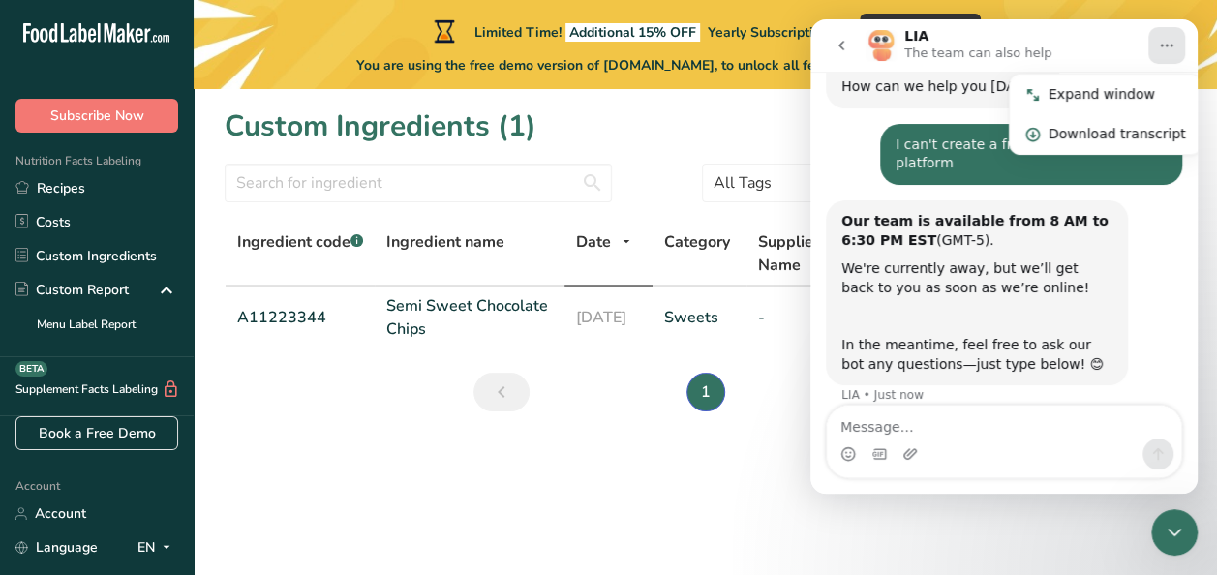
click at [838, 42] on icon "go back" at bounding box center [841, 45] width 15 height 15
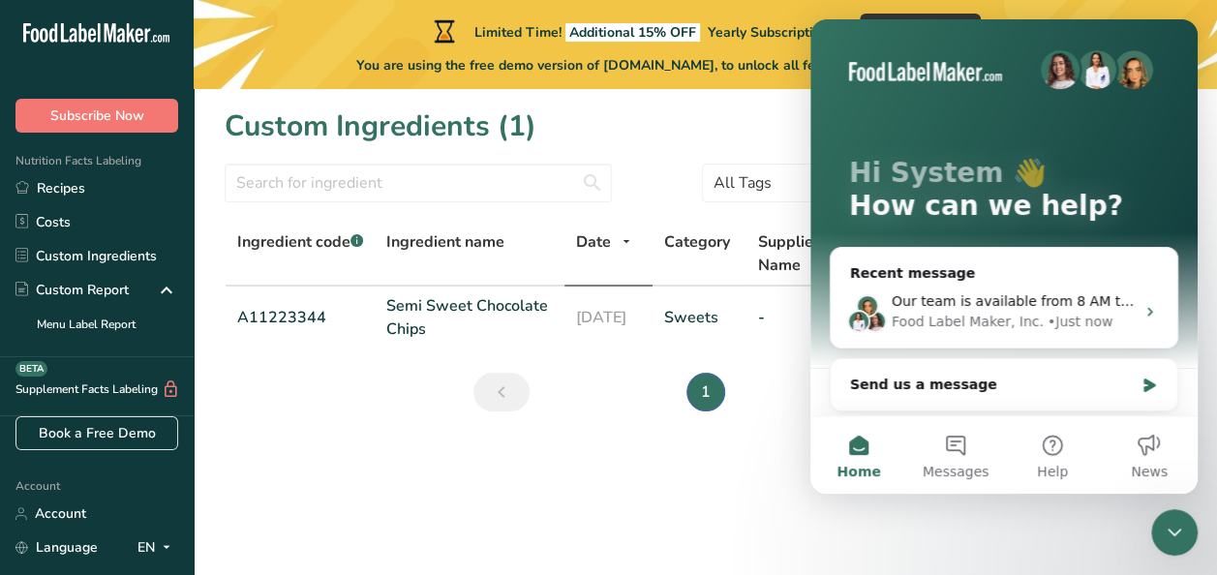
click at [775, 118] on div "Custom Ingredients (1) Add new ingredient" at bounding box center [706, 127] width 962 height 44
click at [1144, 386] on icon "Intercom messenger" at bounding box center [1150, 386] width 12 height 14
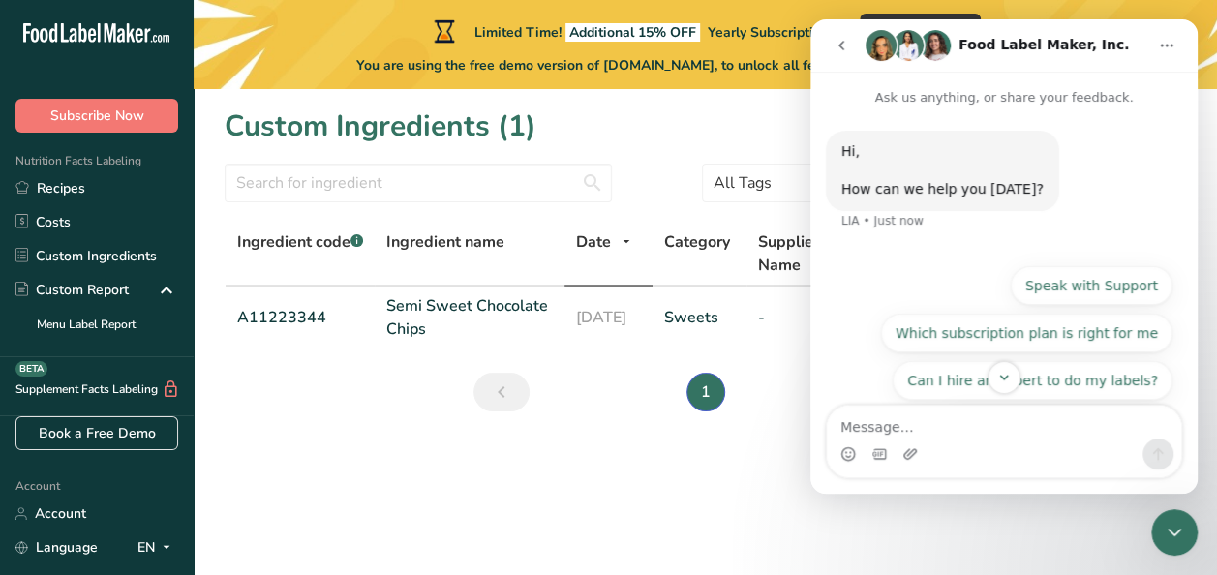
click at [1150, 46] on button "Home" at bounding box center [1167, 45] width 37 height 37
click at [837, 37] on button "go back" at bounding box center [841, 45] width 37 height 37
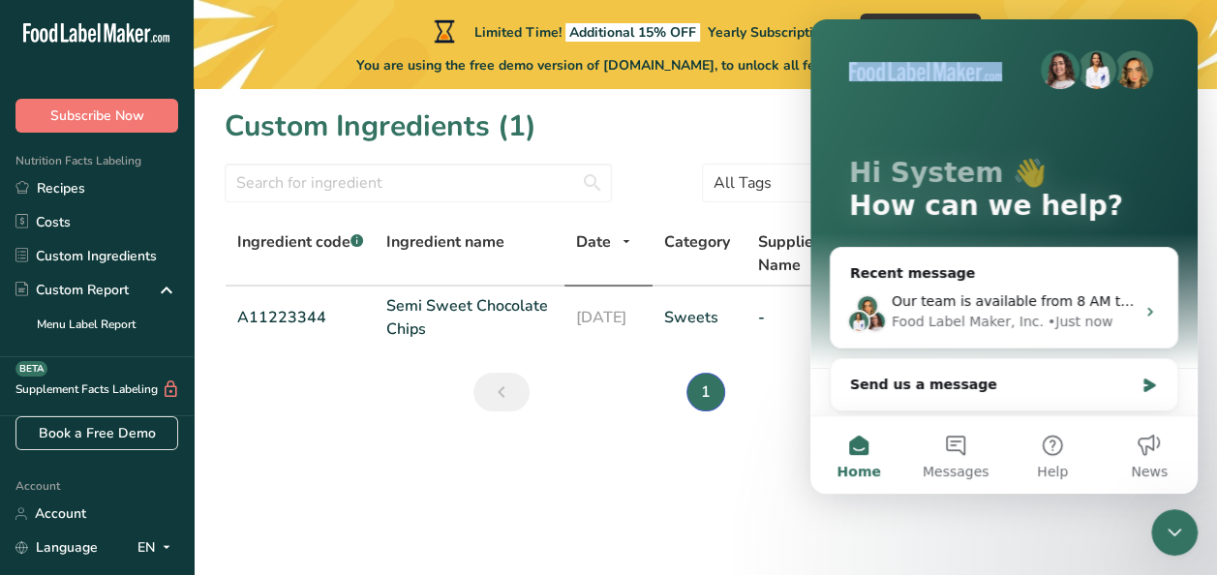
click at [837, 37] on div "Hi System 👋 How can we help?" at bounding box center [1004, 193] width 349 height 349
click at [1122, 519] on main "Limited Time! Additional 15% OFF Yearly Subscription Redeem Offer You are using…" at bounding box center [608, 287] width 1217 height 575
click at [1177, 522] on icon "Close Intercom Messenger" at bounding box center [1174, 532] width 23 height 23
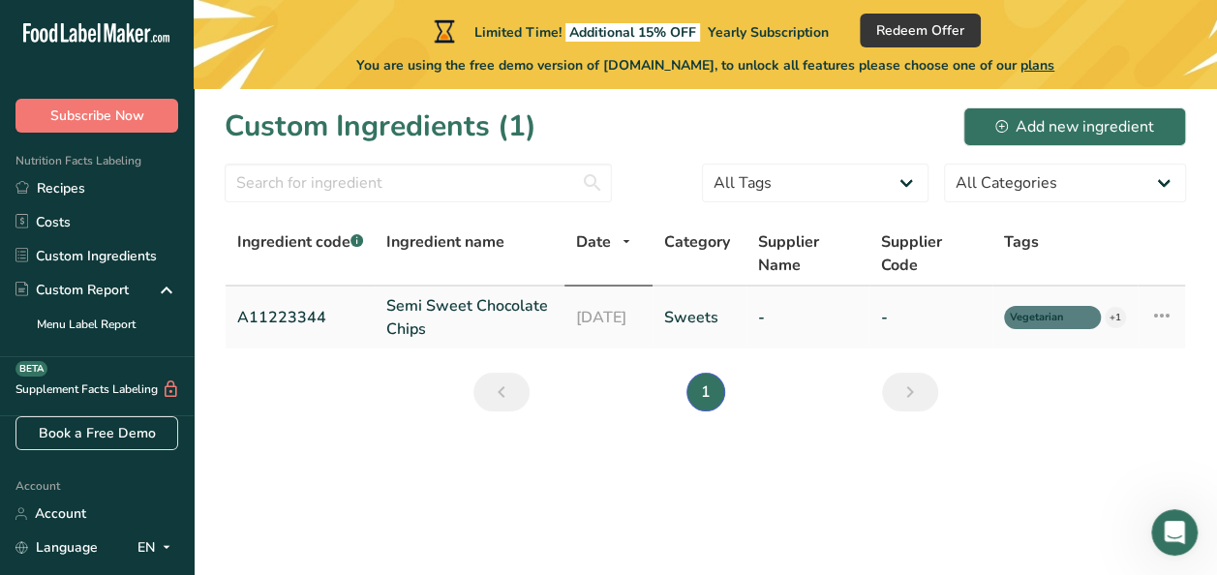
click at [304, 316] on link "A11223344" at bounding box center [300, 317] width 126 height 23
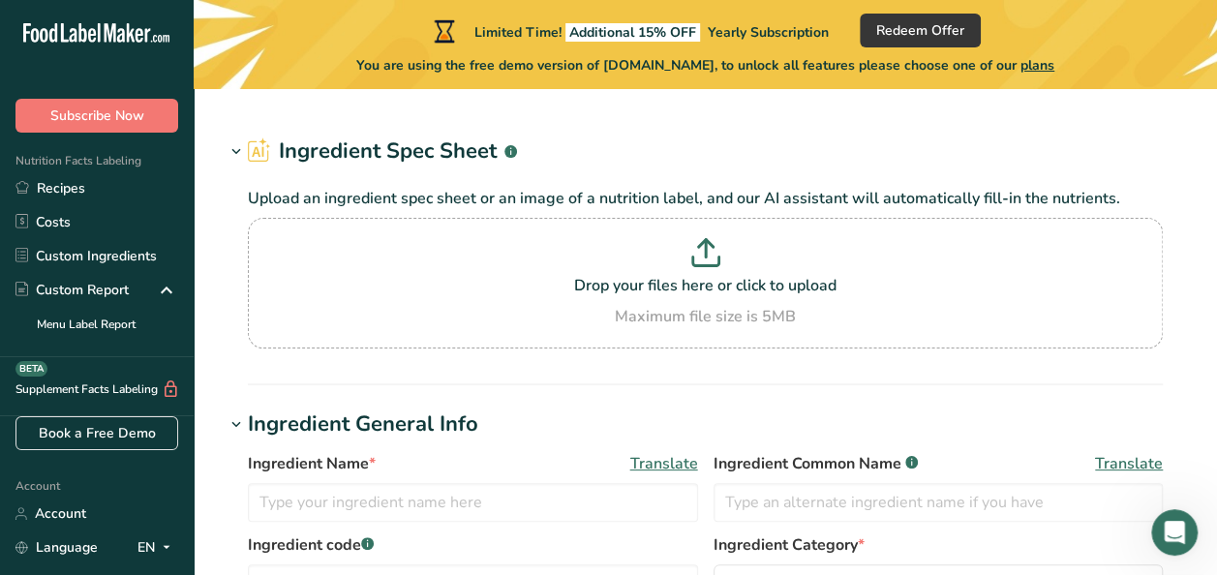
type input "Semi Sweet Chocolate Chips"
type input "Choco Chips"
type input "A11223344"
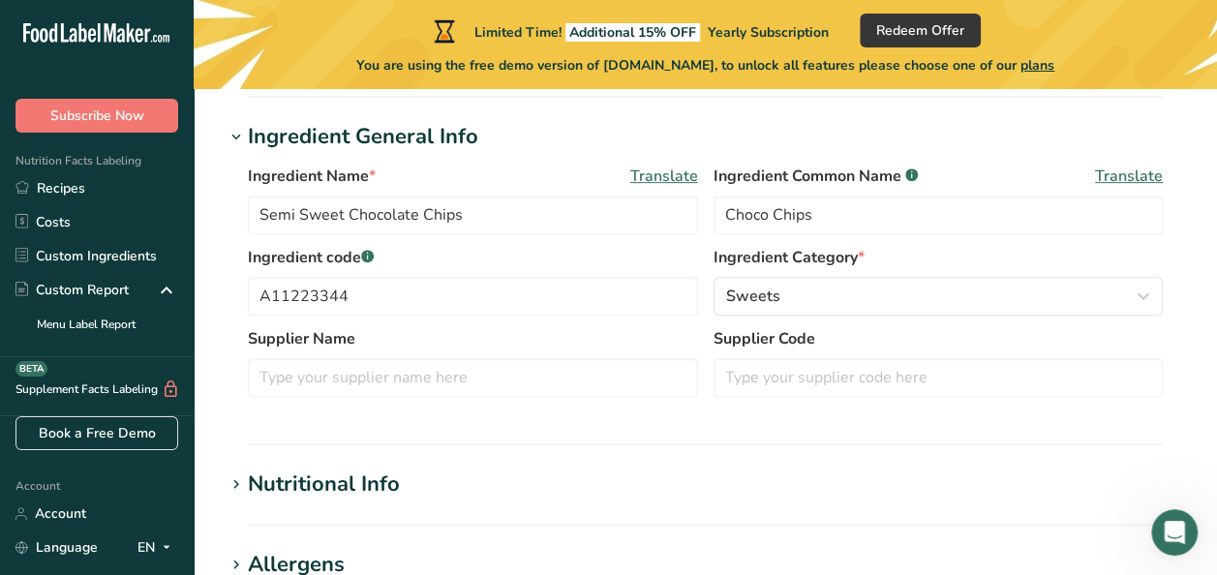
scroll to position [351, 0]
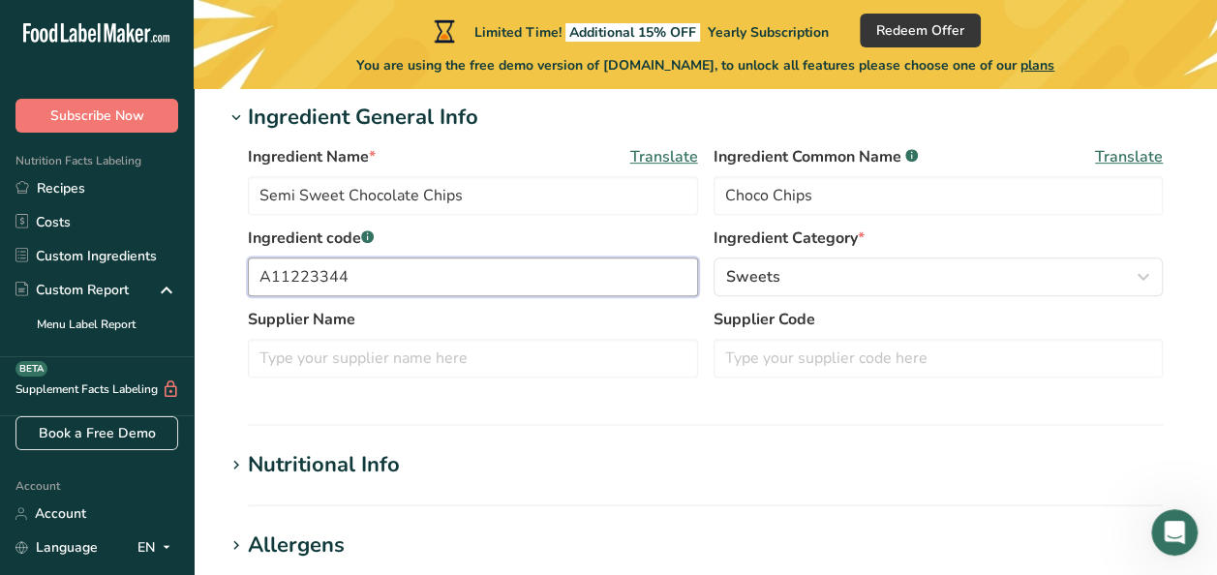
click at [353, 265] on input "A11223344" at bounding box center [473, 277] width 450 height 39
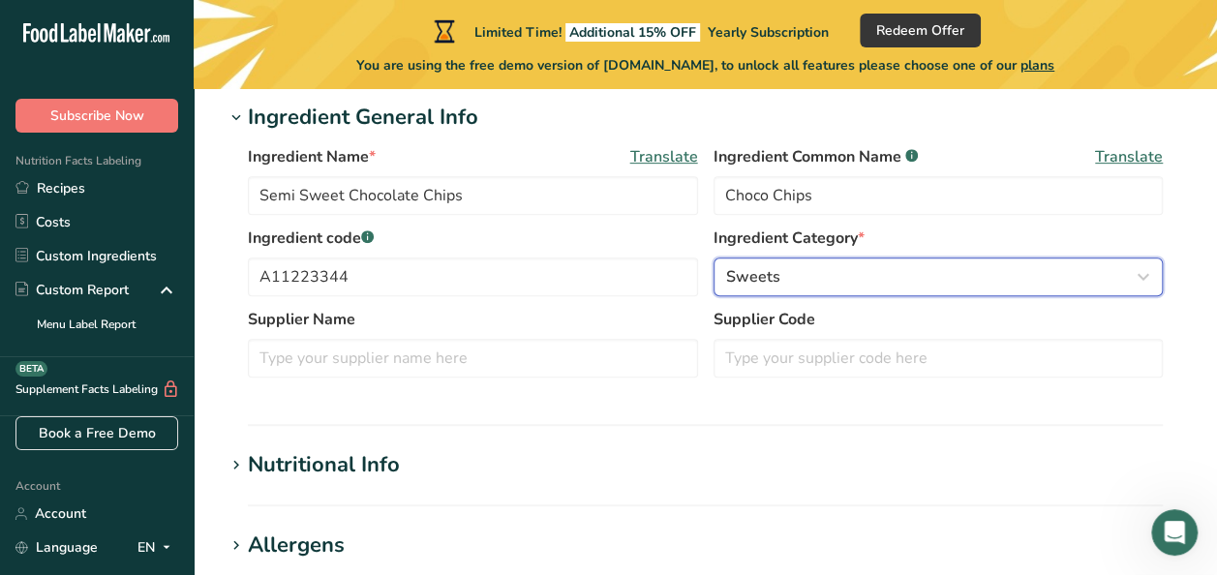
click at [837, 267] on div "Sweets" at bounding box center [933, 276] width 414 height 23
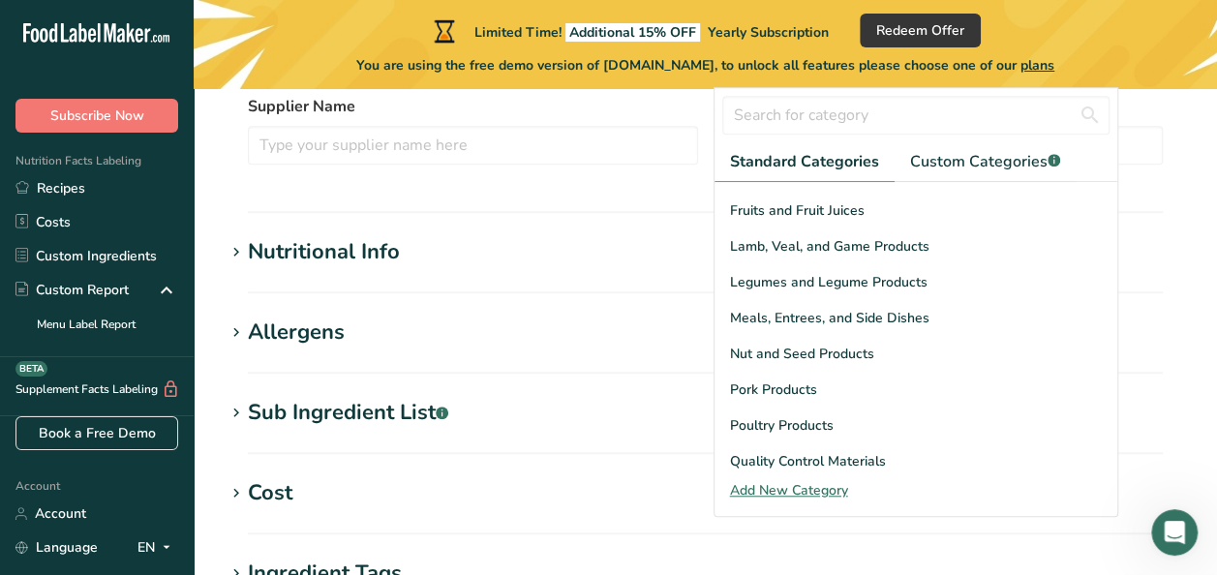
scroll to position [512, 0]
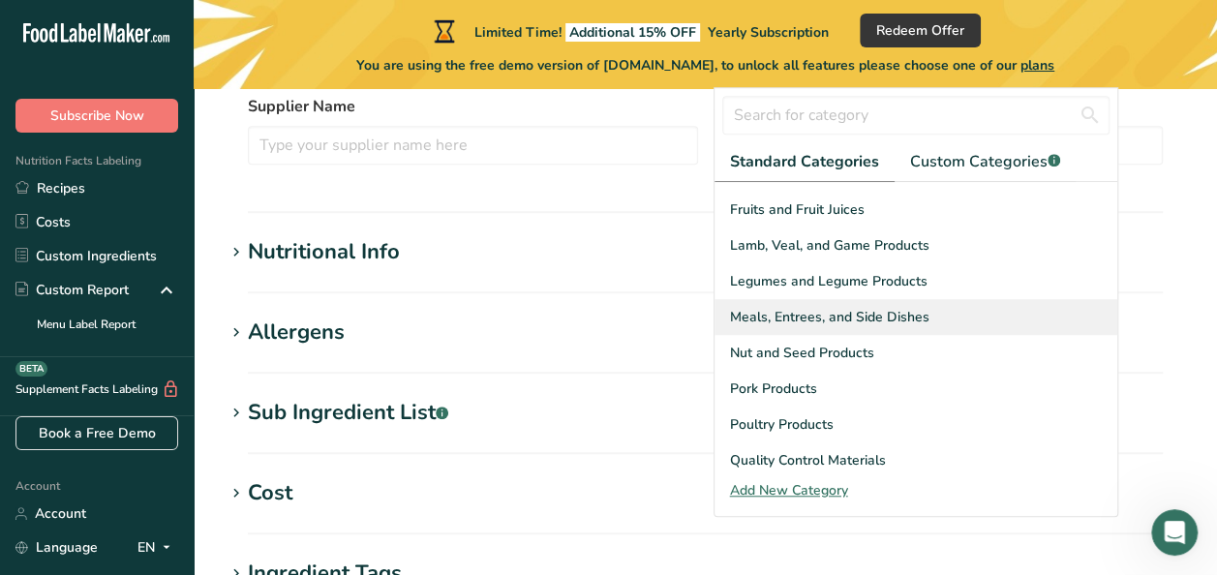
click at [910, 307] on span "Meals, Entrees, and Side Dishes" at bounding box center [830, 317] width 200 height 20
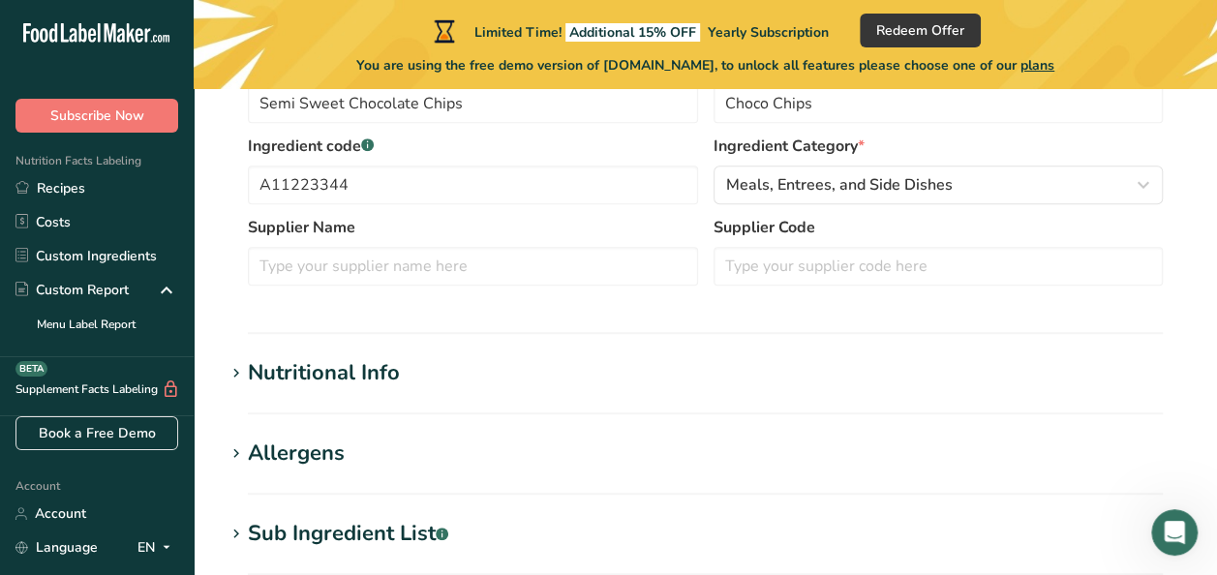
scroll to position [449, 0]
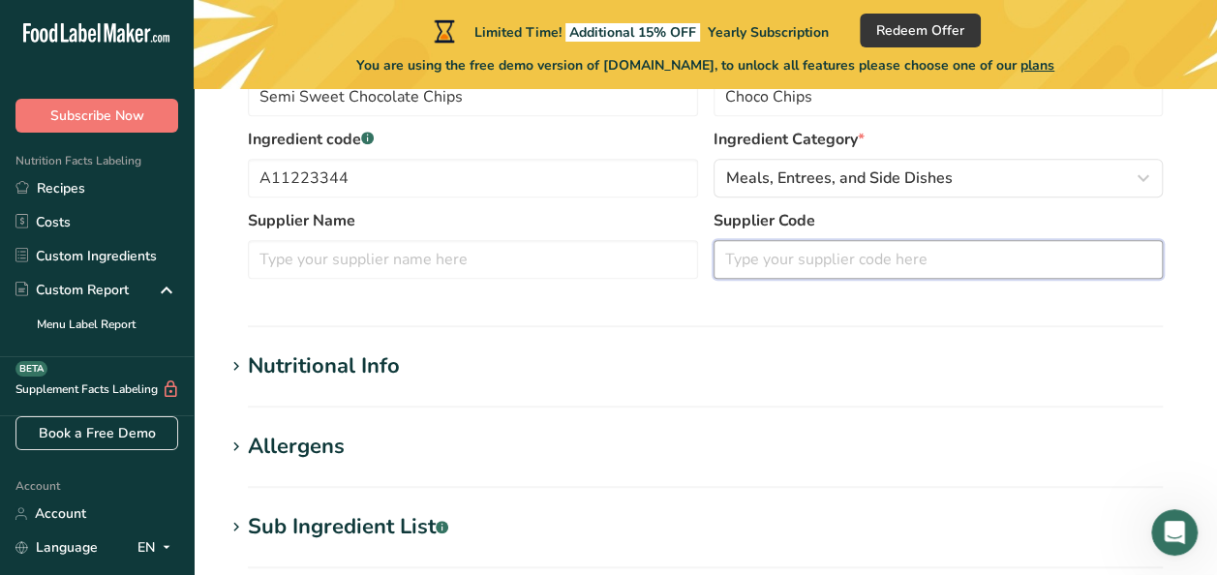
click at [935, 249] on input "text" at bounding box center [939, 259] width 450 height 39
click at [545, 264] on input "text" at bounding box center [473, 259] width 450 height 39
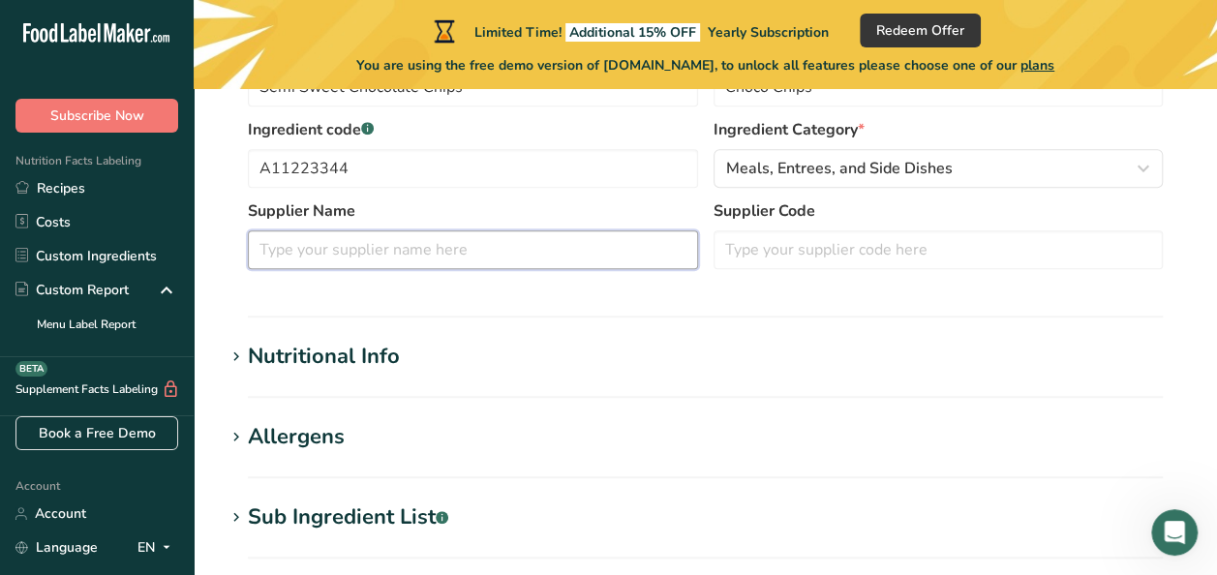
scroll to position [460, 0]
click at [264, 354] on div "Nutritional Info" at bounding box center [324, 356] width 152 height 32
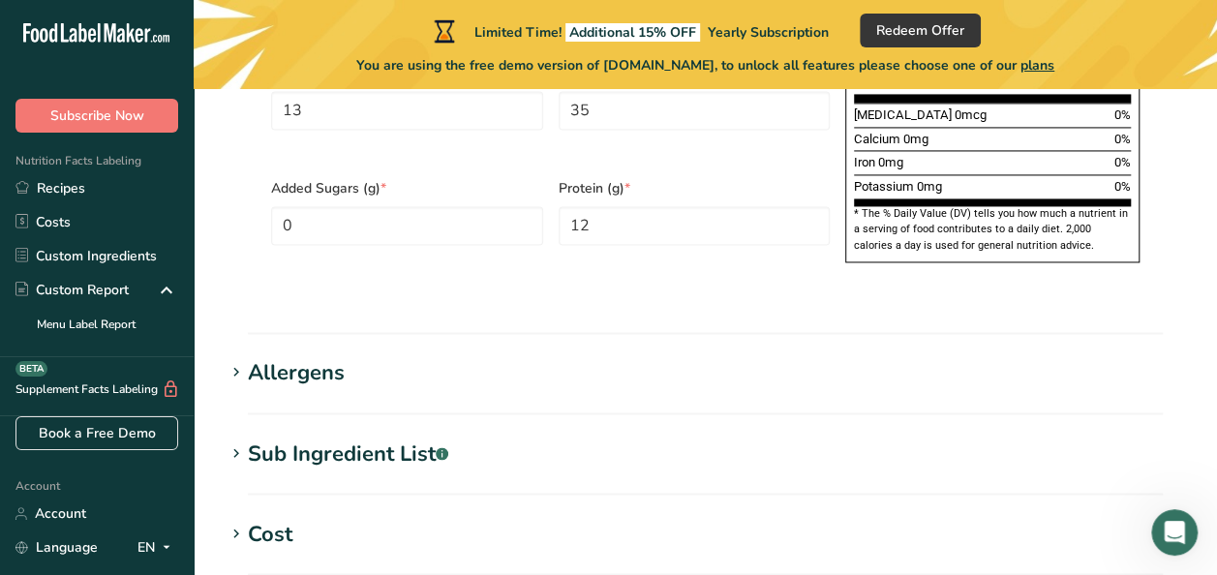
scroll to position [1428, 0]
click at [289, 356] on div "Allergens" at bounding box center [296, 372] width 97 height 32
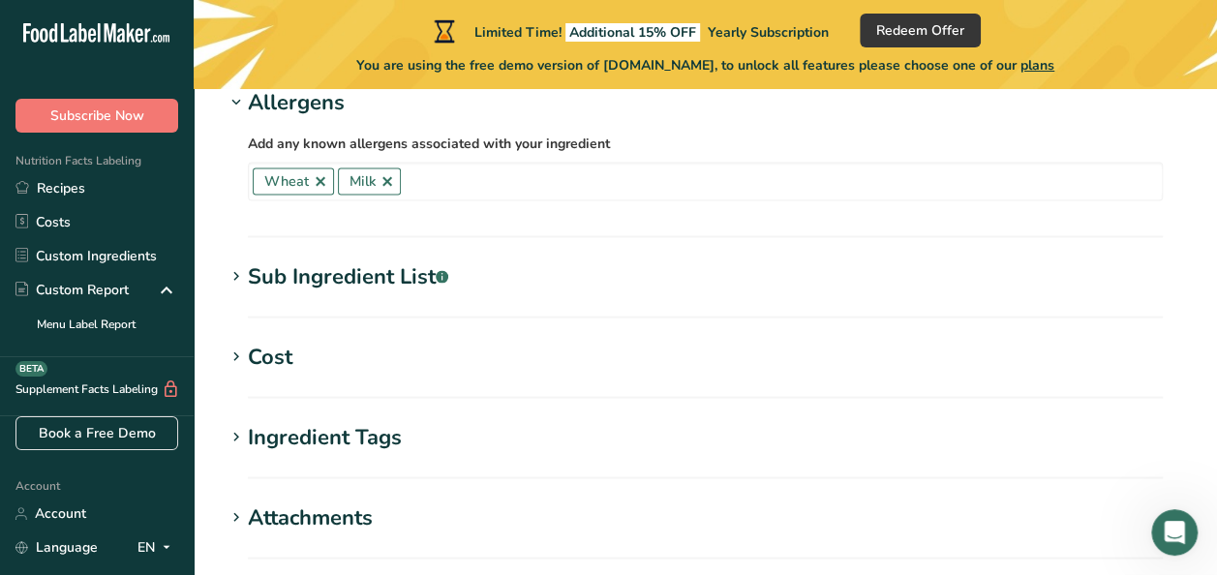
scroll to position [1700, 0]
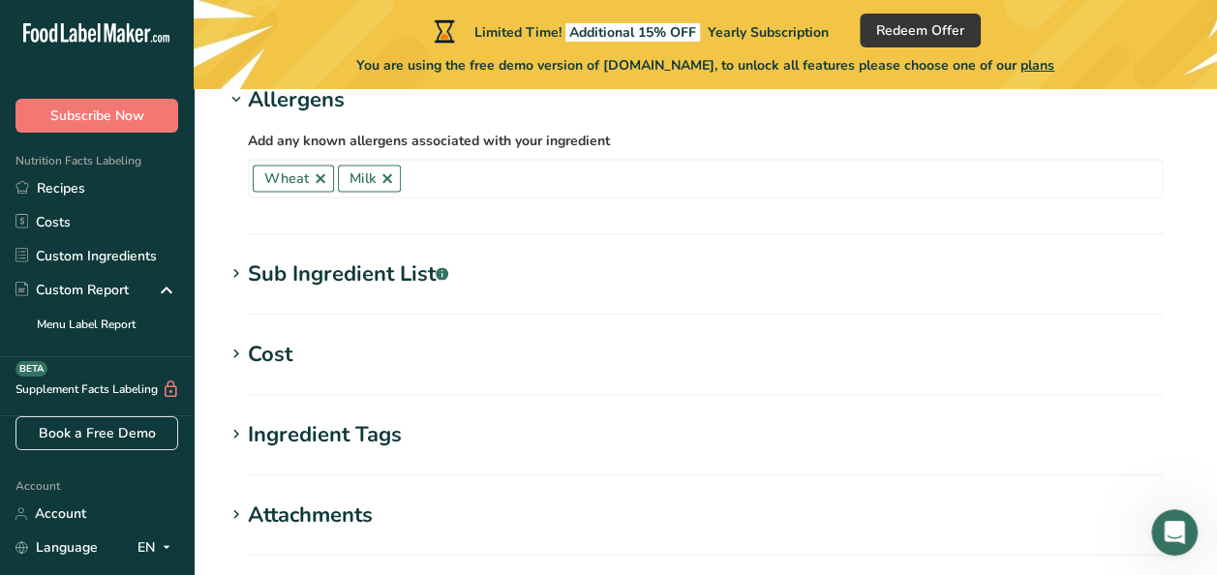
click at [265, 338] on div "Cost" at bounding box center [270, 354] width 45 height 32
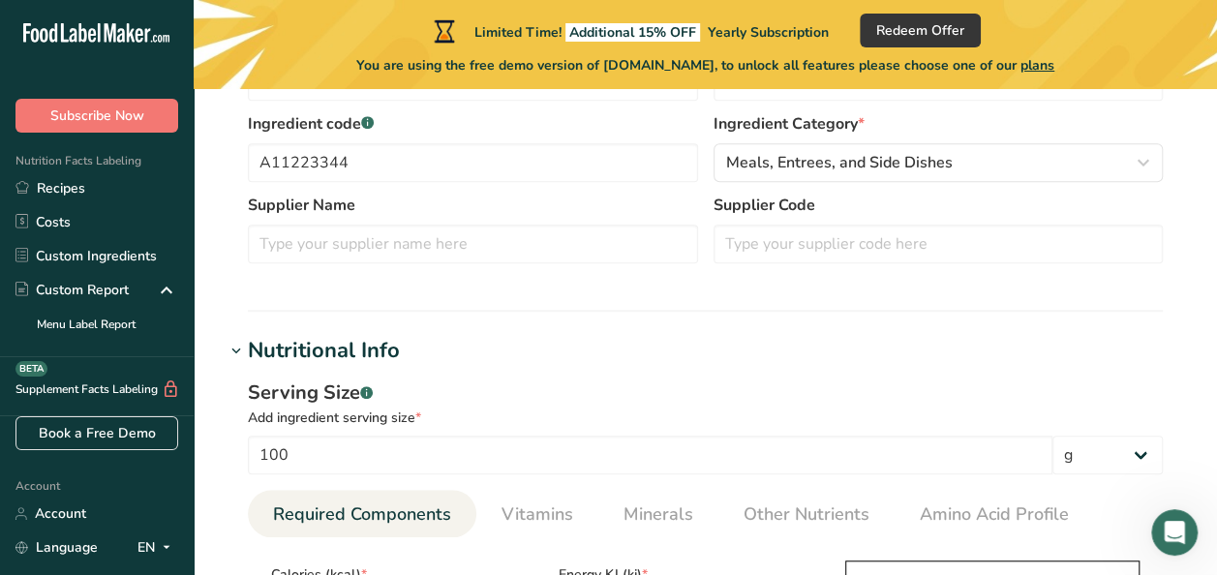
scroll to position [459, 0]
